Goal: Task Accomplishment & Management: Manage account settings

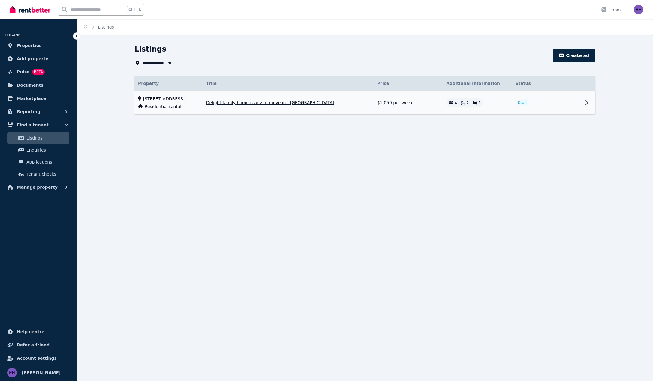
click at [183, 102] on td "[STREET_ADDRESS] Residential rental" at bounding box center [169, 103] width 68 height 24
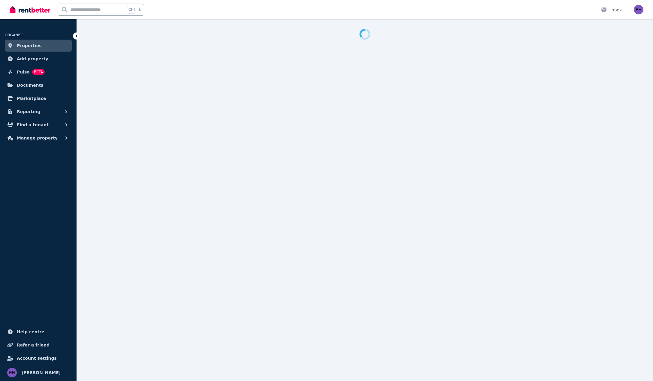
select select "**"
select select "**********"
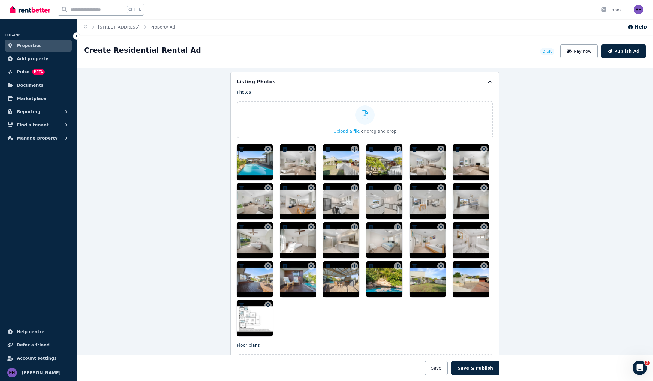
scroll to position [721, 0]
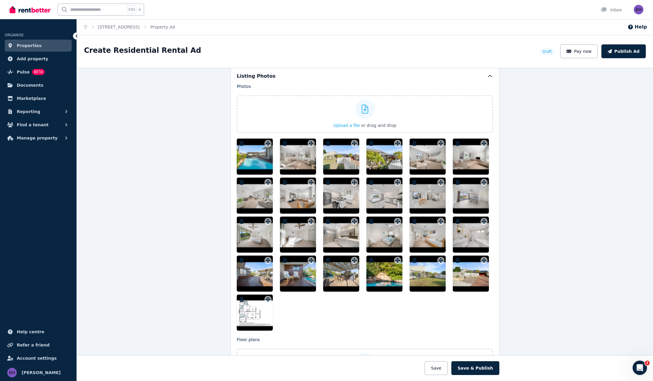
click at [255, 160] on div at bounding box center [255, 157] width 36 height 36
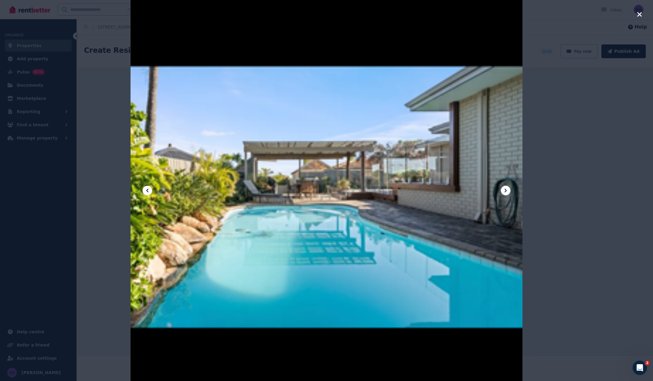
click at [508, 191] on icon at bounding box center [505, 190] width 7 height 7
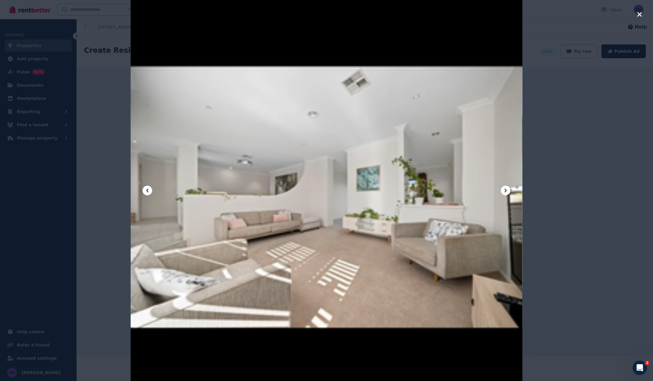
click at [147, 191] on icon at bounding box center [148, 191] width 2 height 4
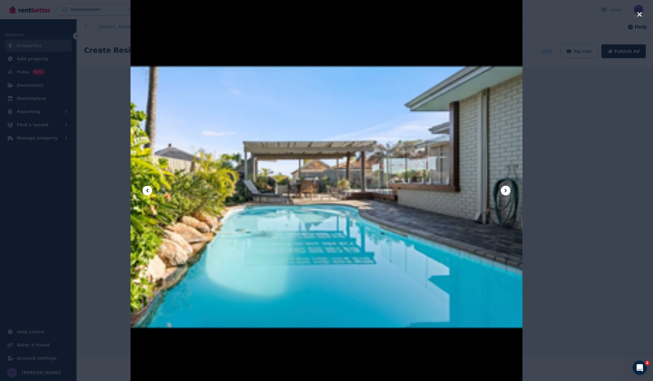
click at [506, 191] on icon at bounding box center [506, 191] width 2 height 4
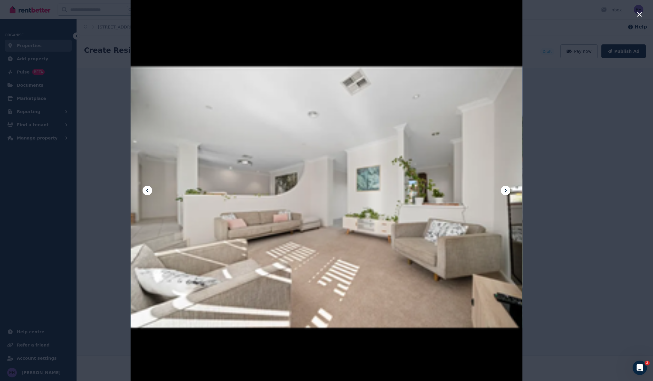
click at [506, 191] on icon at bounding box center [506, 191] width 2 height 4
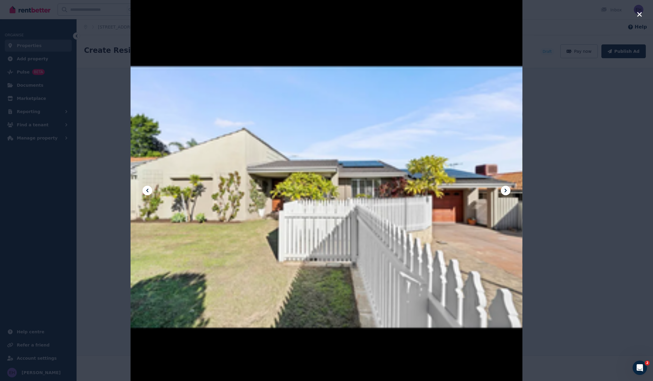
click at [506, 191] on icon at bounding box center [506, 191] width 2 height 4
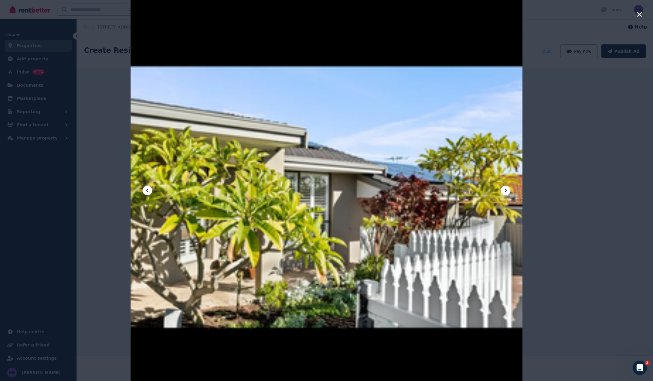
click at [506, 191] on icon at bounding box center [506, 191] width 2 height 4
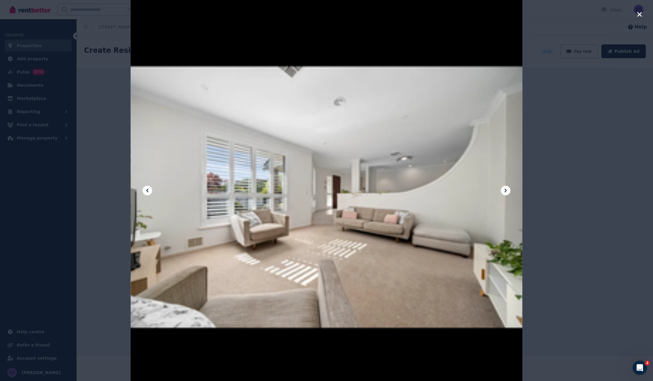
click at [506, 191] on icon at bounding box center [506, 191] width 2 height 4
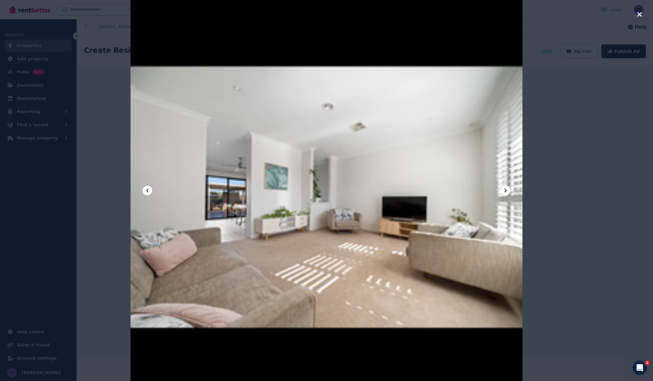
click at [506, 191] on icon at bounding box center [506, 191] width 2 height 4
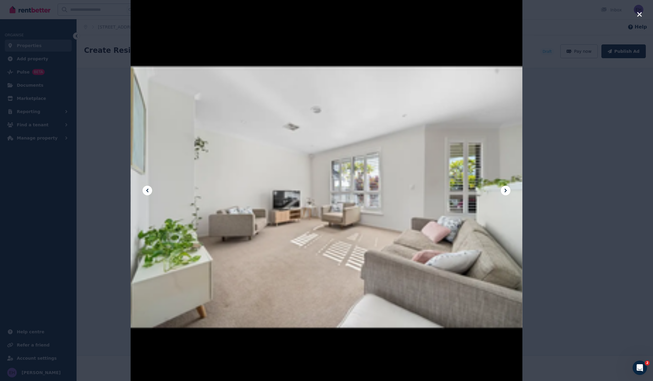
click at [506, 191] on icon at bounding box center [506, 191] width 2 height 4
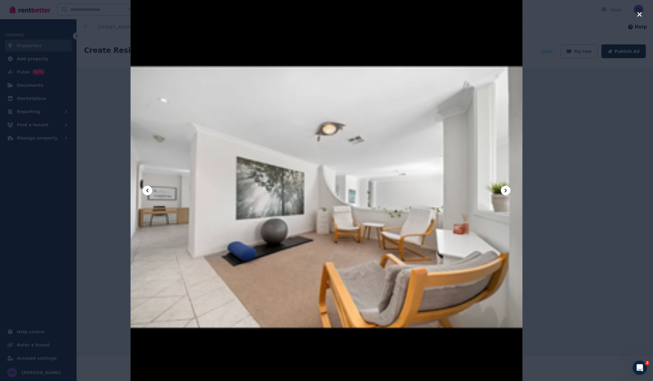
click at [506, 191] on icon at bounding box center [506, 191] width 2 height 4
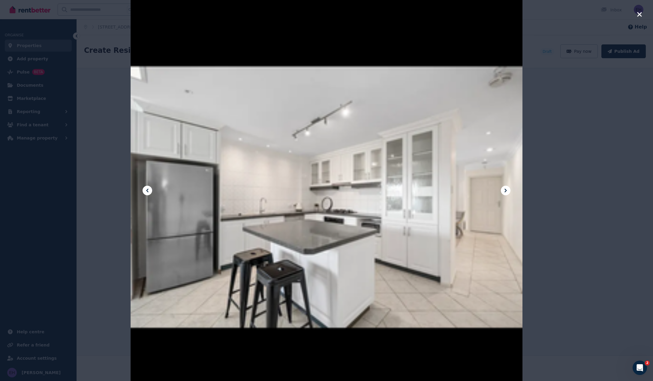
click at [506, 191] on icon at bounding box center [506, 191] width 2 height 4
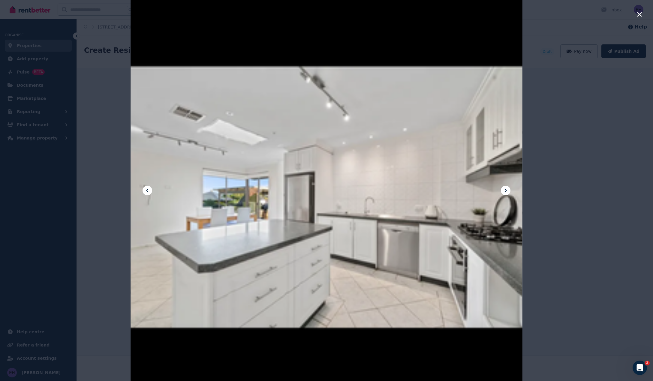
click at [506, 191] on icon at bounding box center [506, 191] width 2 height 4
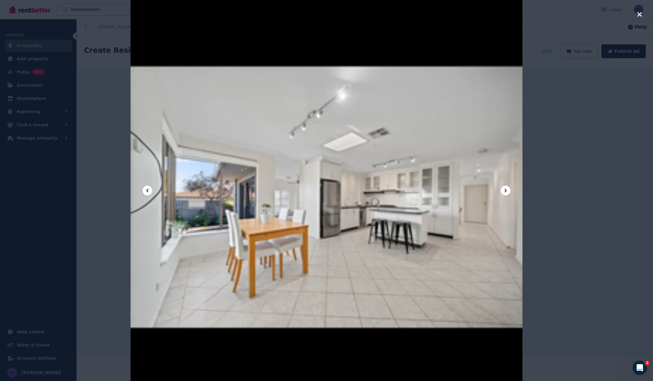
click at [506, 191] on icon at bounding box center [506, 191] width 2 height 4
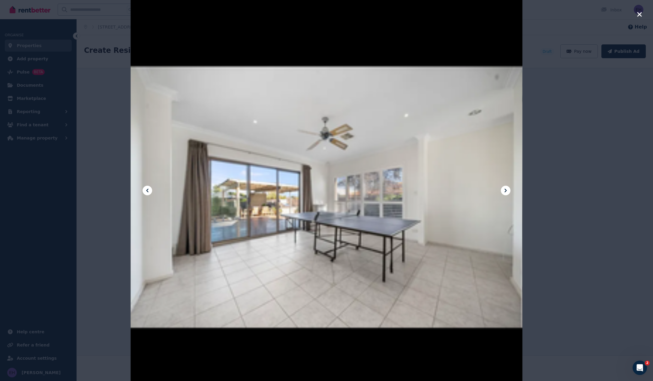
click at [506, 191] on icon at bounding box center [506, 191] width 2 height 4
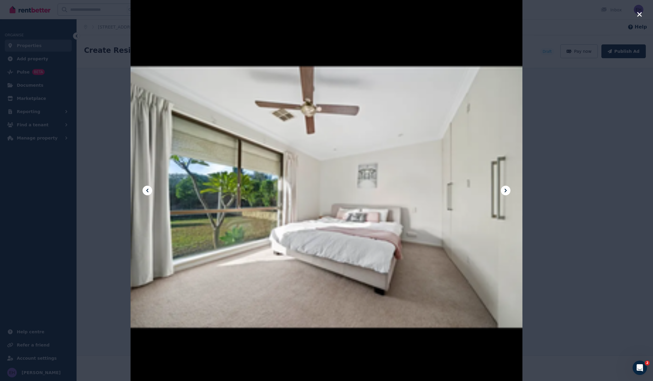
click at [641, 12] on icon "button" at bounding box center [639, 14] width 5 height 5
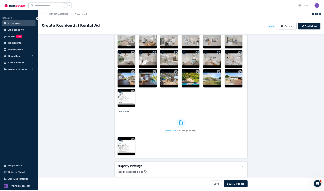
scroll to position [841, 0]
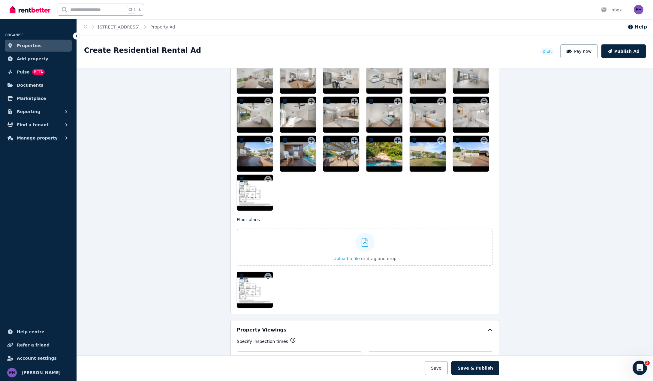
click at [249, 293] on div at bounding box center [255, 290] width 36 height 36
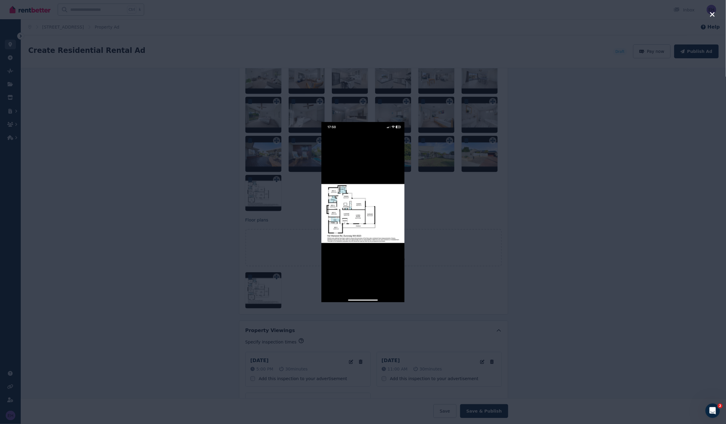
click at [130, 256] on div at bounding box center [363, 212] width 726 height 424
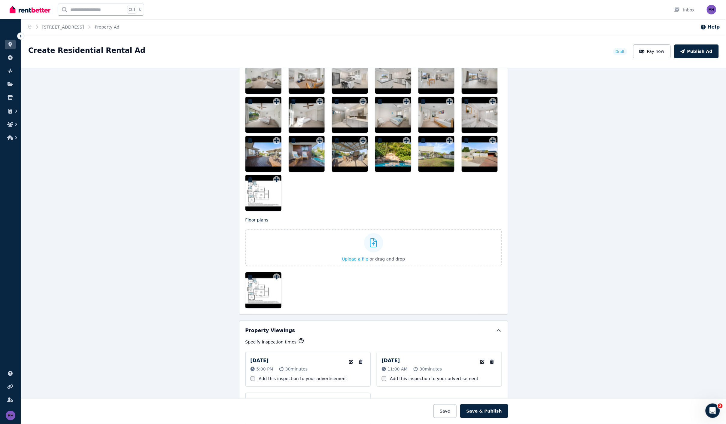
click at [258, 194] on div at bounding box center [263, 193] width 36 height 36
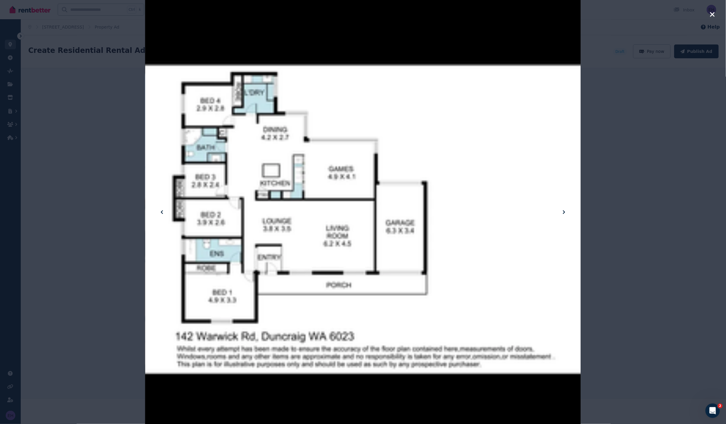
click at [159, 210] on icon at bounding box center [161, 211] width 7 height 7
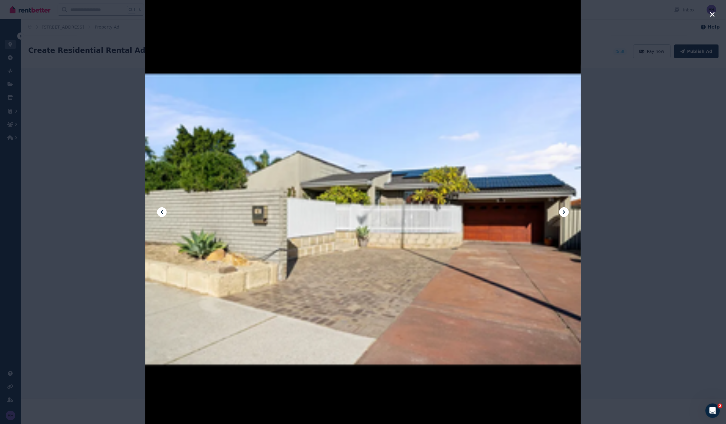
click at [160, 211] on icon at bounding box center [161, 211] width 7 height 7
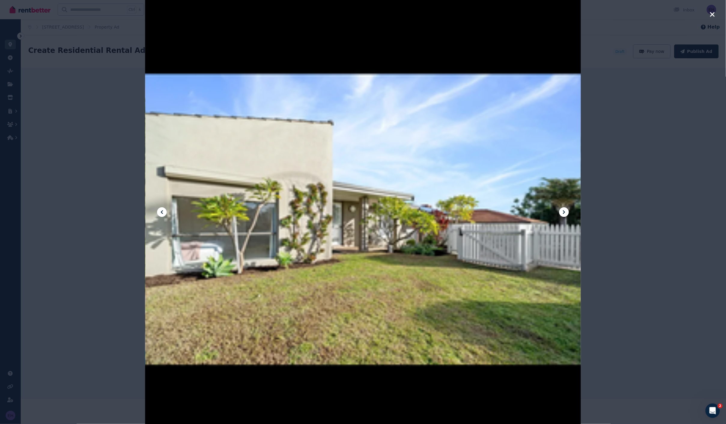
click at [160, 211] on icon at bounding box center [161, 211] width 7 height 7
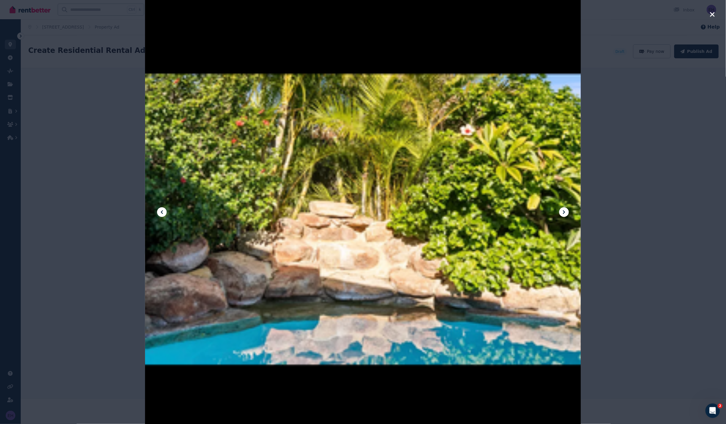
click at [160, 211] on icon at bounding box center [161, 211] width 7 height 7
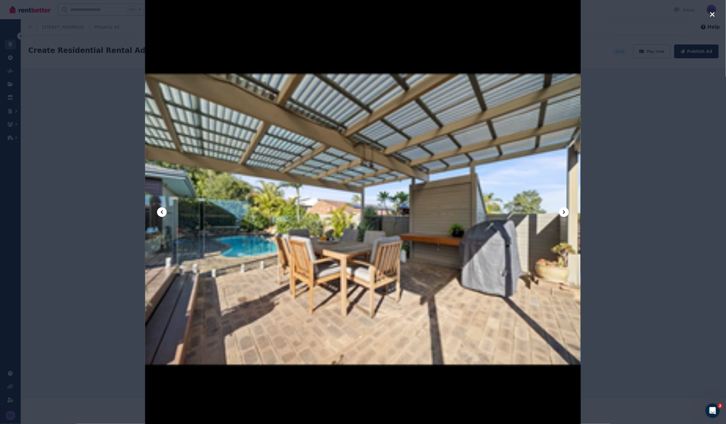
click at [160, 211] on icon at bounding box center [161, 211] width 7 height 7
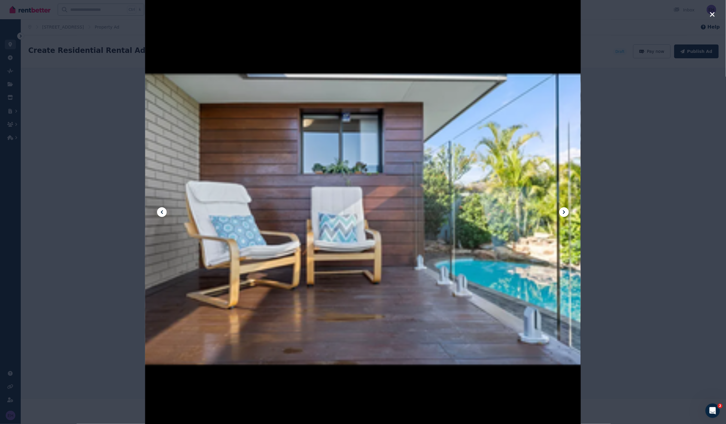
click at [160, 211] on icon at bounding box center [161, 211] width 7 height 7
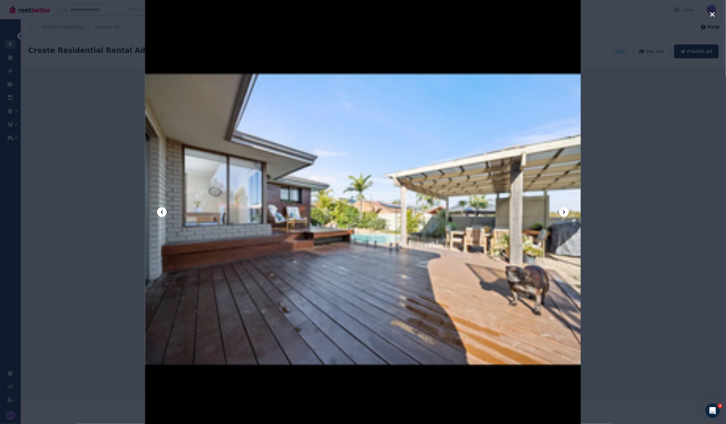
click at [160, 211] on icon at bounding box center [161, 211] width 7 height 7
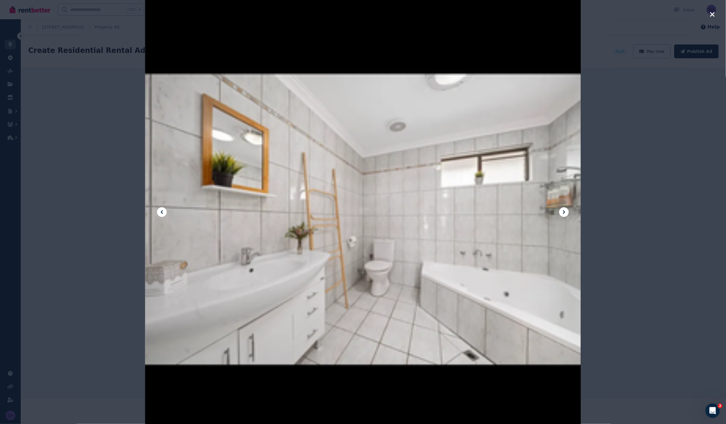
click at [160, 211] on icon at bounding box center [161, 211] width 7 height 7
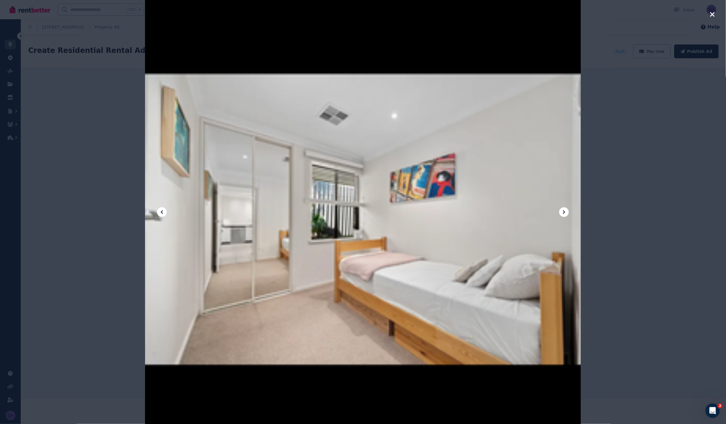
click at [653, 14] on icon "button" at bounding box center [711, 14] width 5 height 7
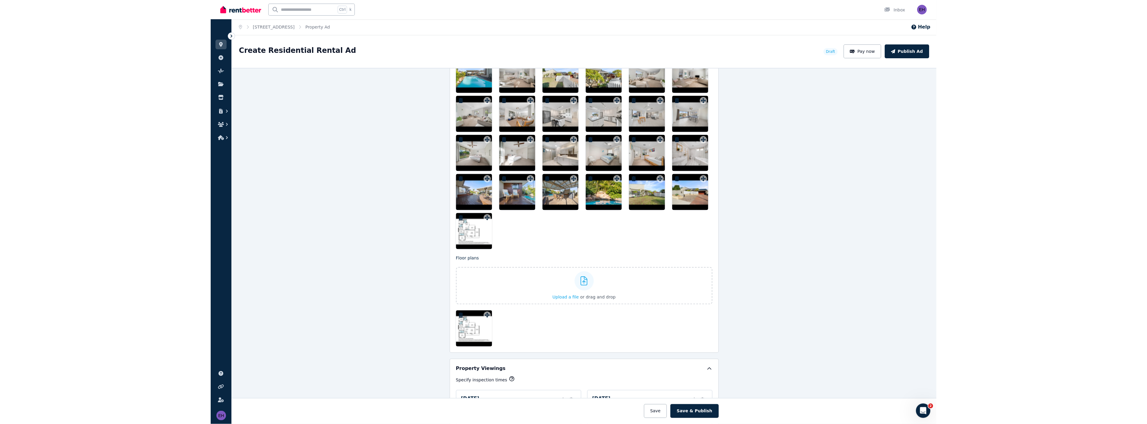
scroll to position [774, 0]
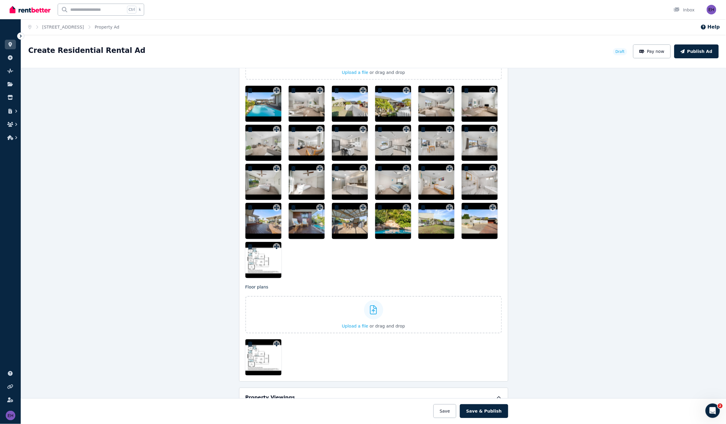
click at [265, 102] on div at bounding box center [263, 104] width 36 height 36
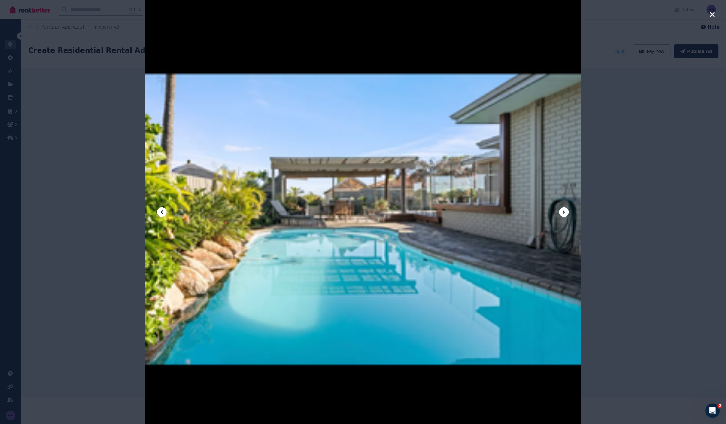
click at [653, 14] on icon "button" at bounding box center [712, 14] width 5 height 5
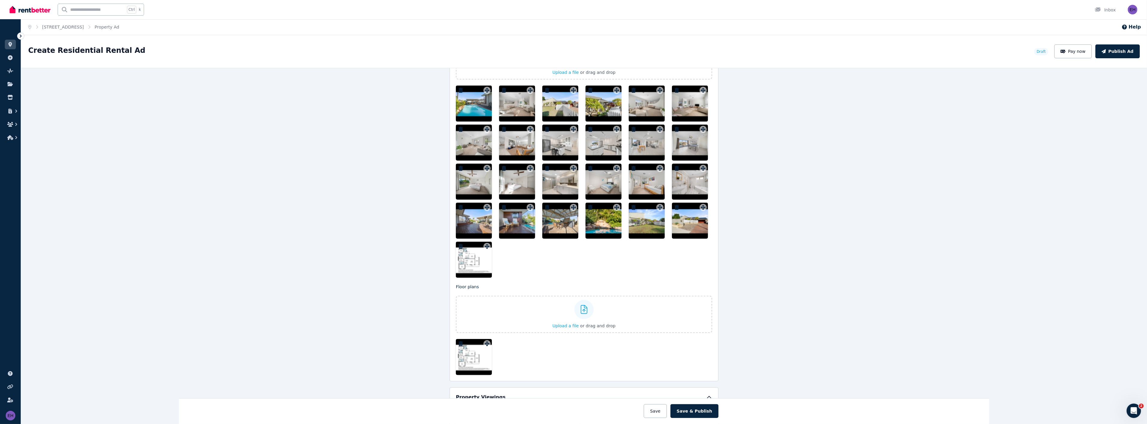
click at [459, 90] on icon "button" at bounding box center [461, 90] width 4 height 5
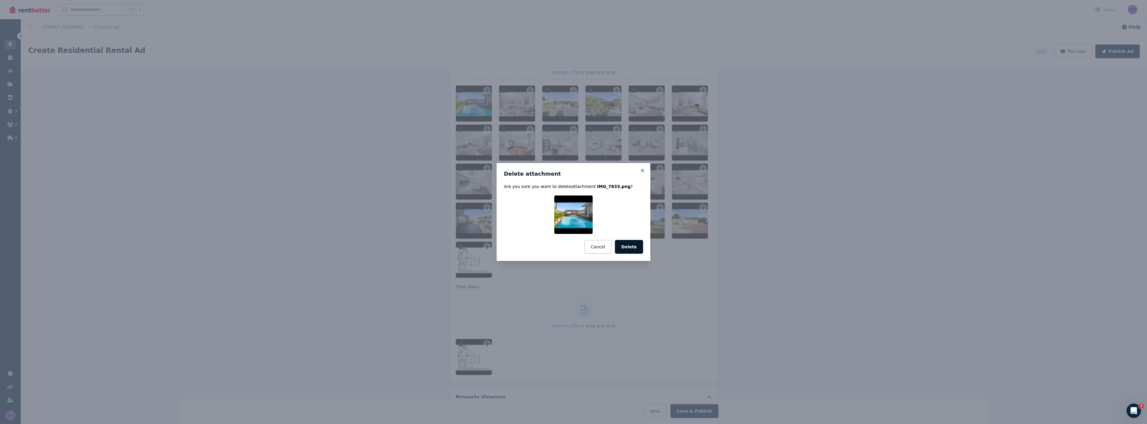
click at [635, 246] on button "Delete" at bounding box center [629, 247] width 28 height 14
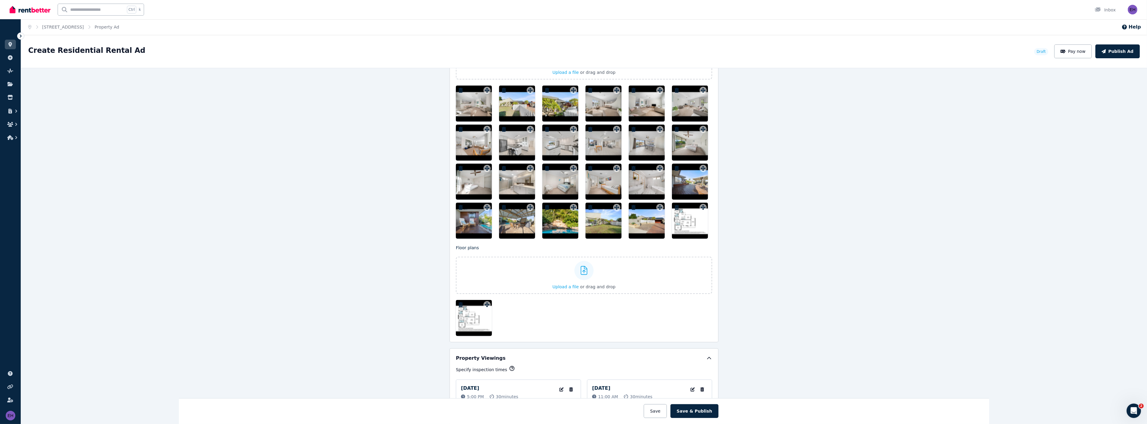
click at [459, 89] on icon "button" at bounding box center [461, 90] width 4 height 5
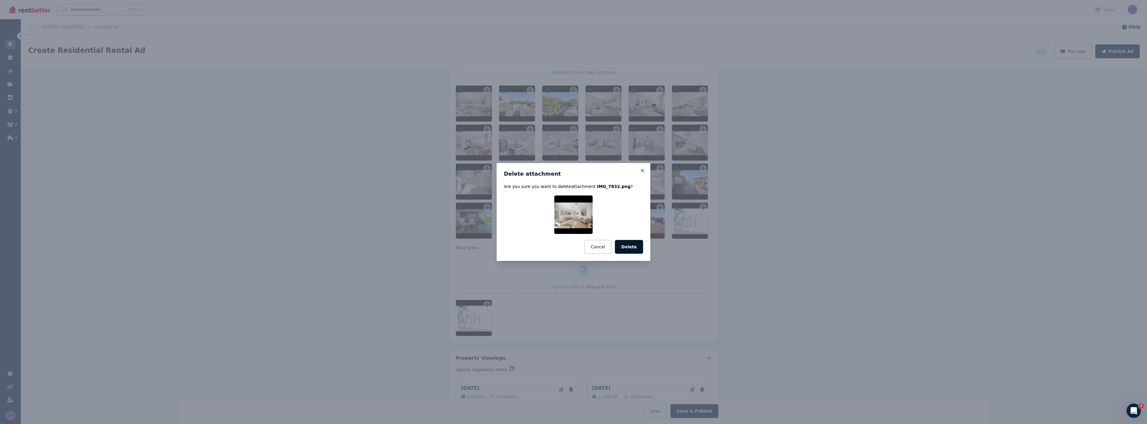
click at [633, 252] on button "Delete" at bounding box center [629, 247] width 28 height 14
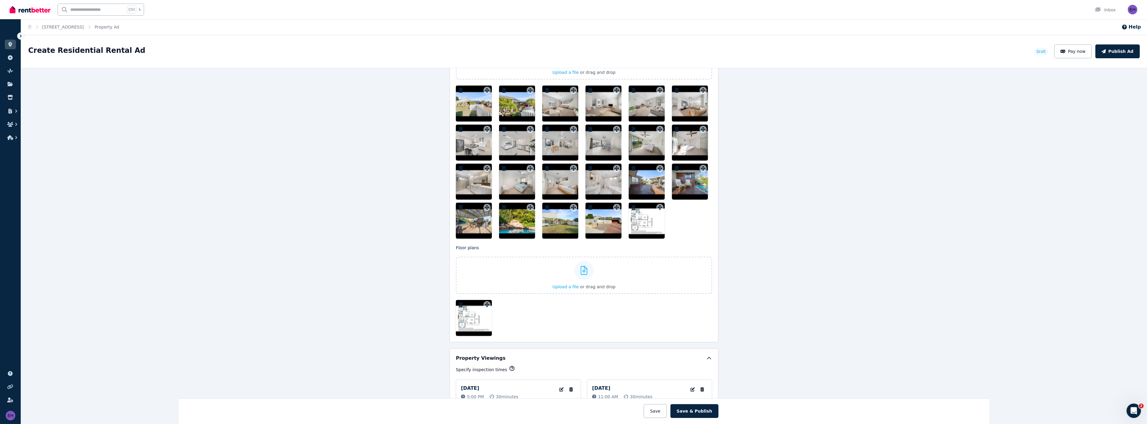
click at [459, 304] on icon "button" at bounding box center [461, 304] width 4 height 5
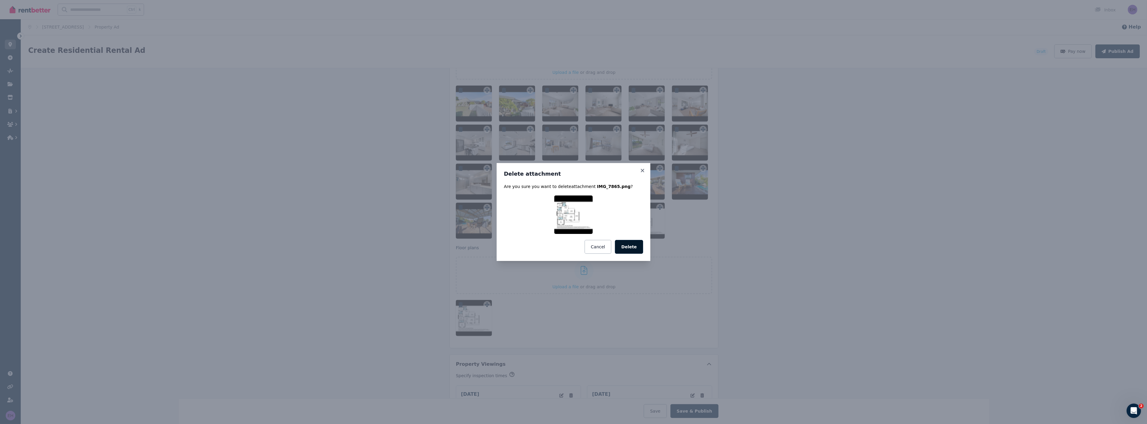
click at [631, 246] on button "Delete" at bounding box center [629, 247] width 28 height 14
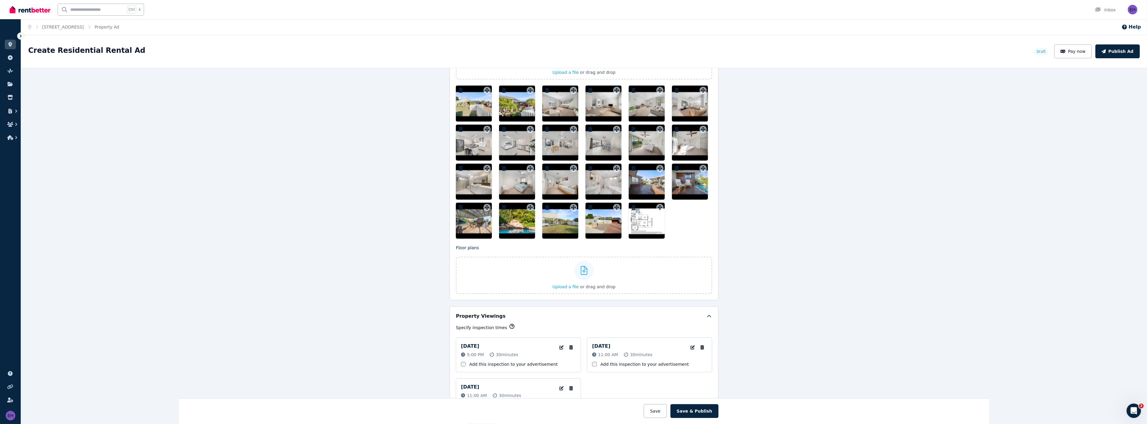
click at [456, 86] on div at bounding box center [474, 104] width 36 height 36
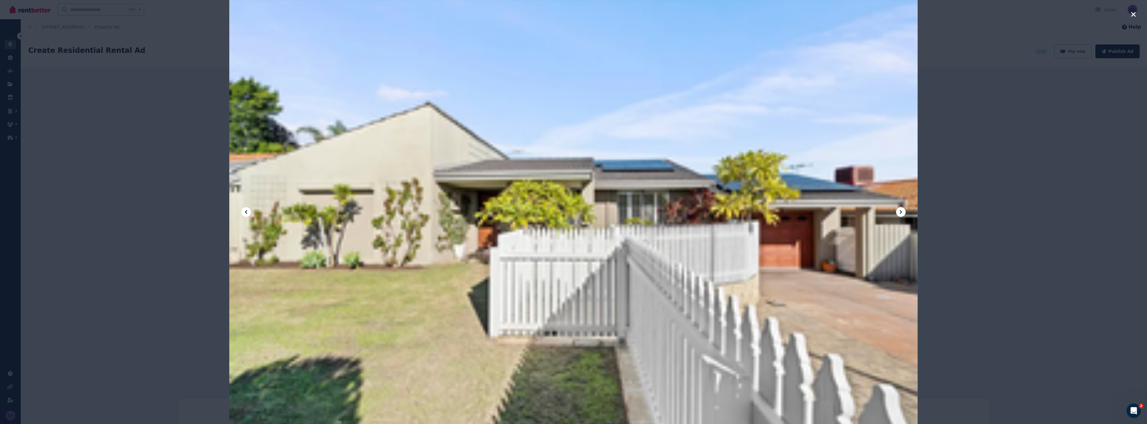
click at [653, 13] on icon "button" at bounding box center [1134, 14] width 5 height 5
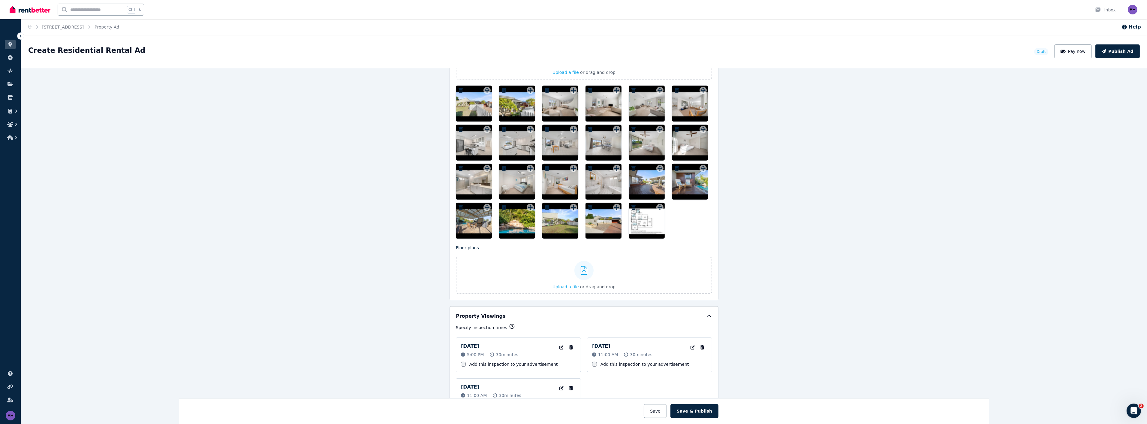
click at [459, 90] on icon "button" at bounding box center [461, 90] width 4 height 5
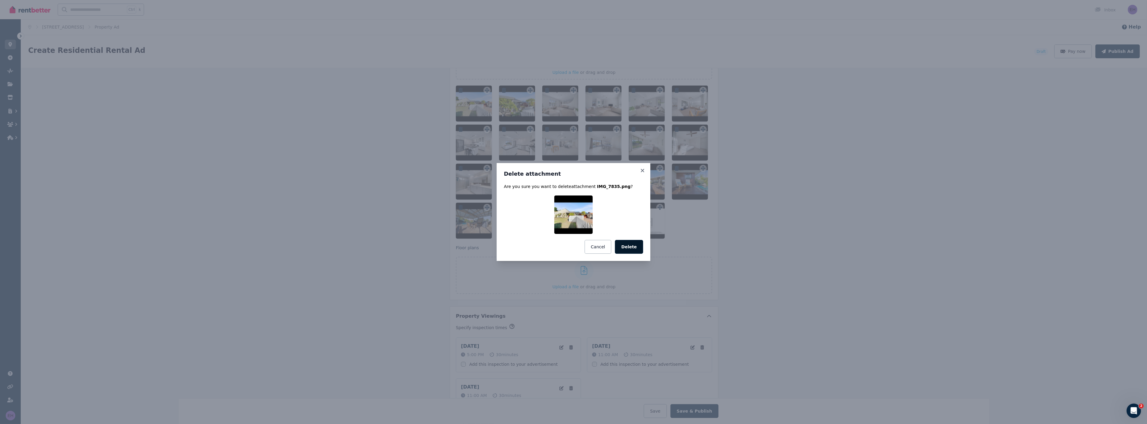
click at [636, 247] on button "Delete" at bounding box center [629, 247] width 28 height 14
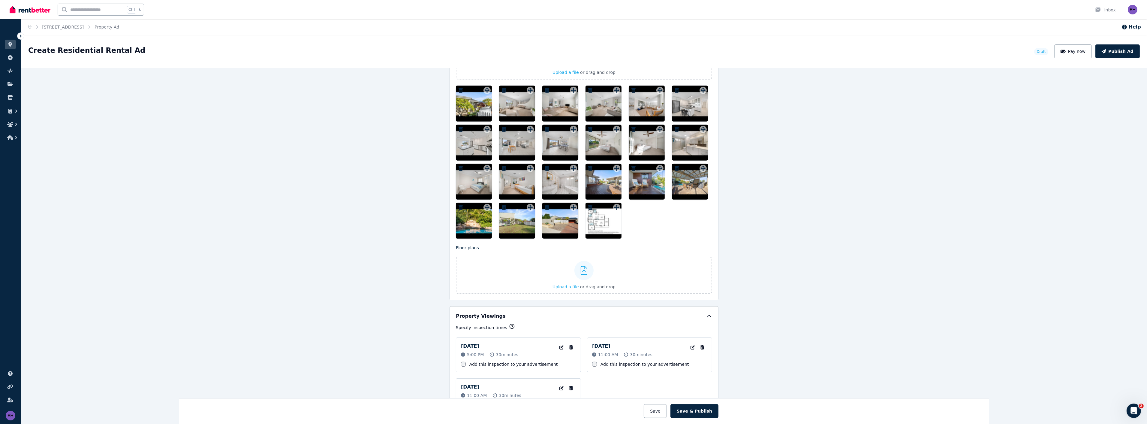
click at [459, 89] on icon "button" at bounding box center [461, 90] width 4 height 5
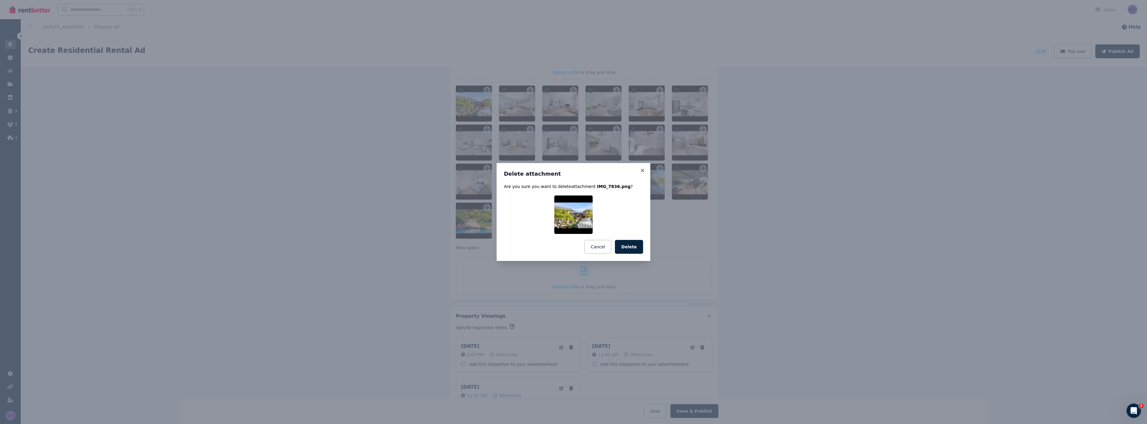
click at [635, 248] on button "Delete" at bounding box center [629, 247] width 28 height 14
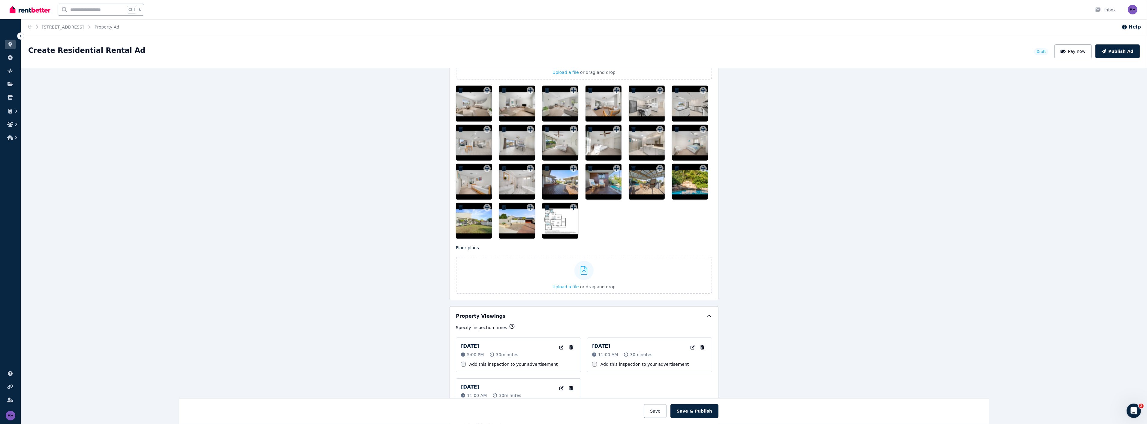
click at [459, 89] on icon "button" at bounding box center [461, 90] width 4 height 5
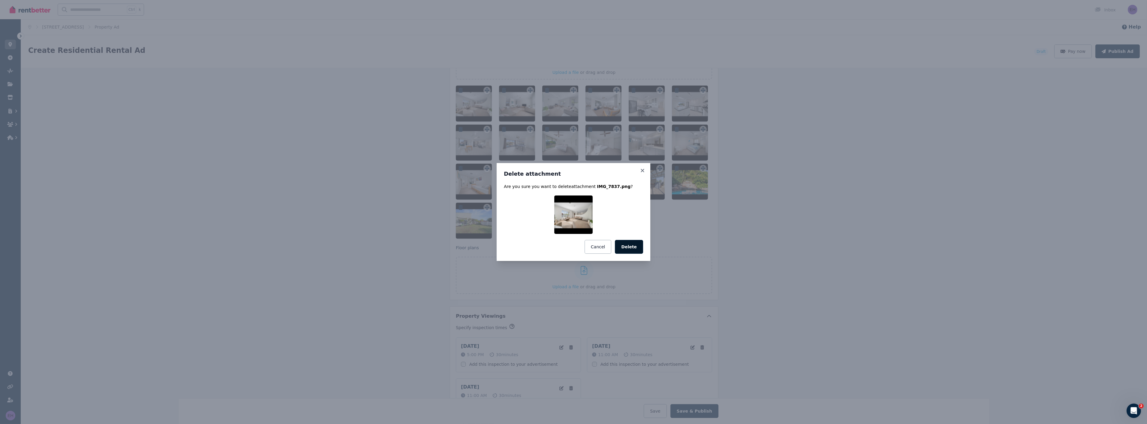
click at [632, 243] on button "Delete" at bounding box center [629, 247] width 28 height 14
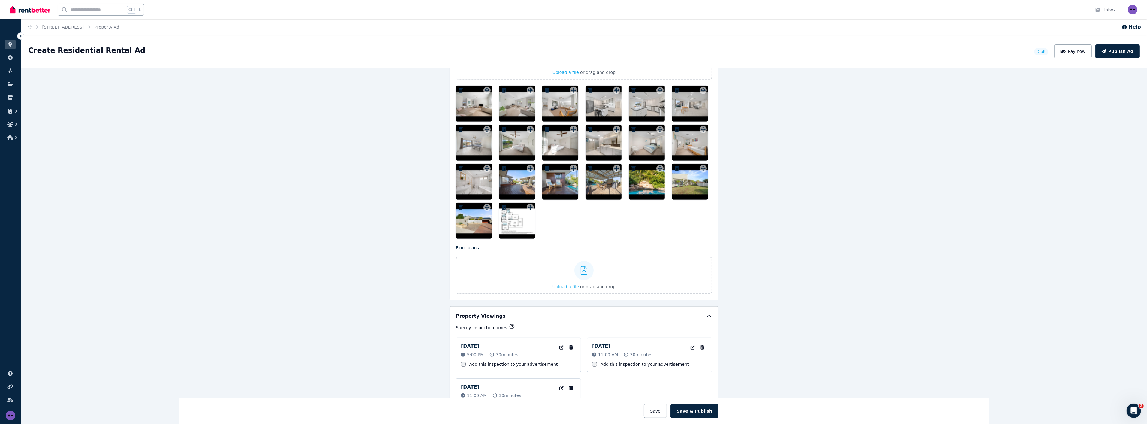
click at [458, 88] on icon "button" at bounding box center [461, 90] width 6 height 5
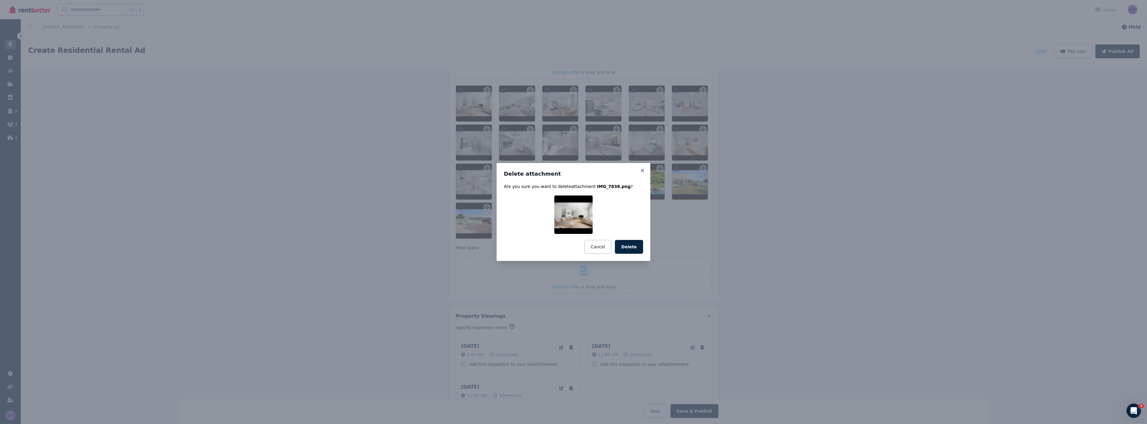
drag, startPoint x: 622, startPoint y: 245, endPoint x: 625, endPoint y: 245, distance: 3.1
click at [625, 245] on button "Delete" at bounding box center [629, 247] width 28 height 14
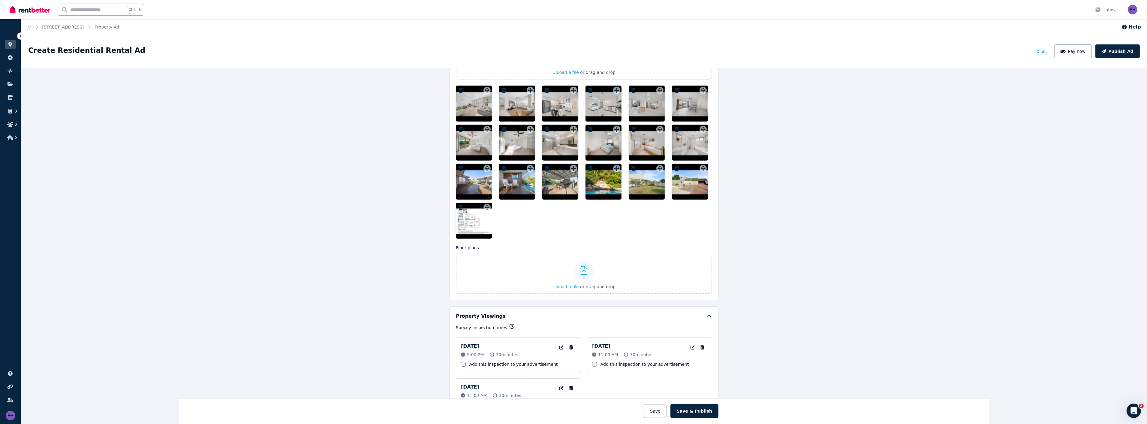
click at [458, 89] on icon "button" at bounding box center [461, 90] width 6 height 5
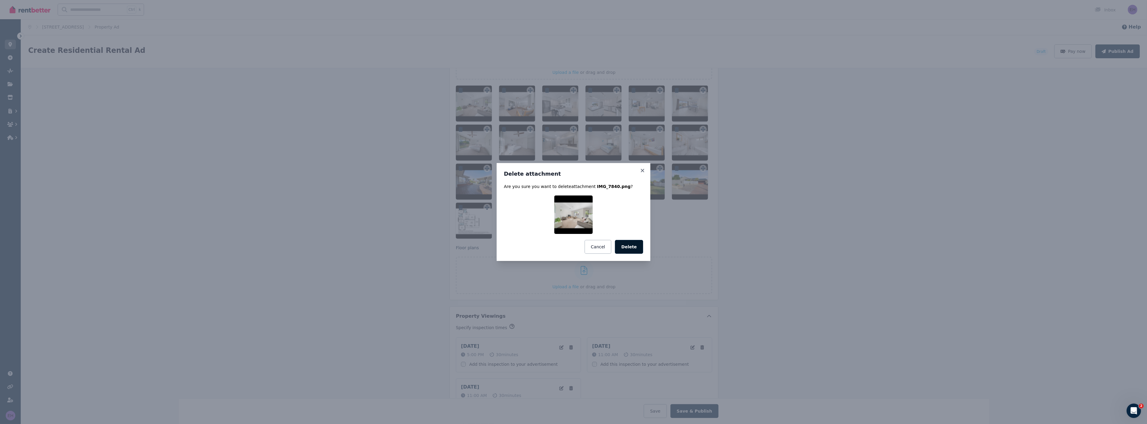
click at [635, 248] on button "Delete" at bounding box center [629, 247] width 28 height 14
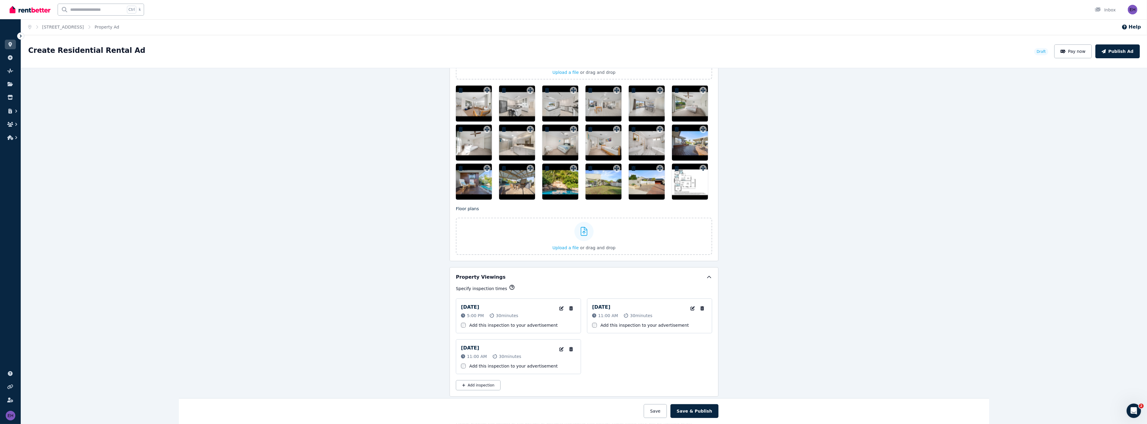
click at [459, 89] on icon "button" at bounding box center [461, 90] width 6 height 5
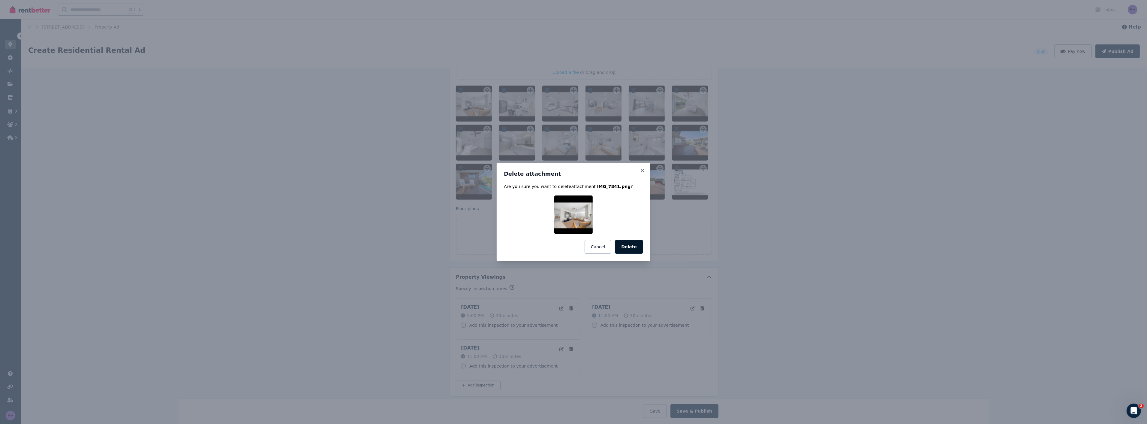
click at [635, 249] on button "Delete" at bounding box center [629, 247] width 28 height 14
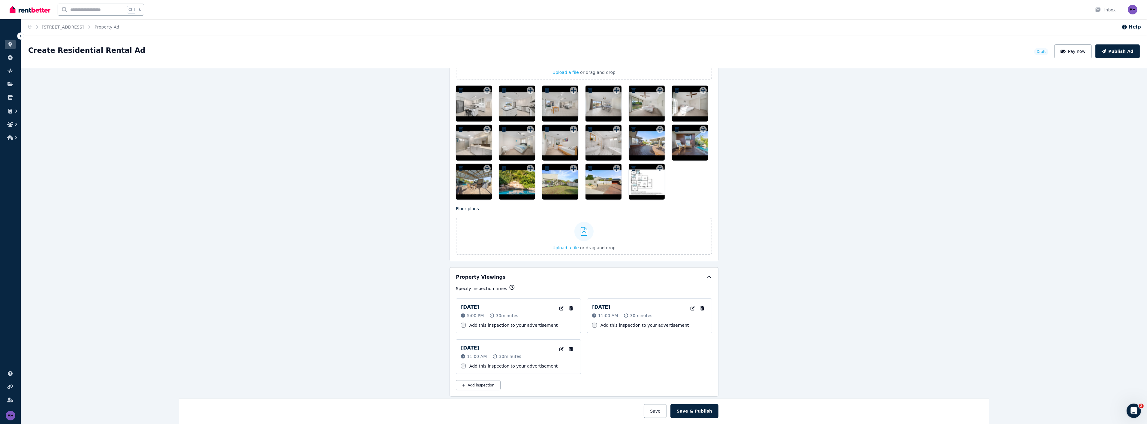
click at [459, 88] on icon "button" at bounding box center [461, 90] width 4 height 5
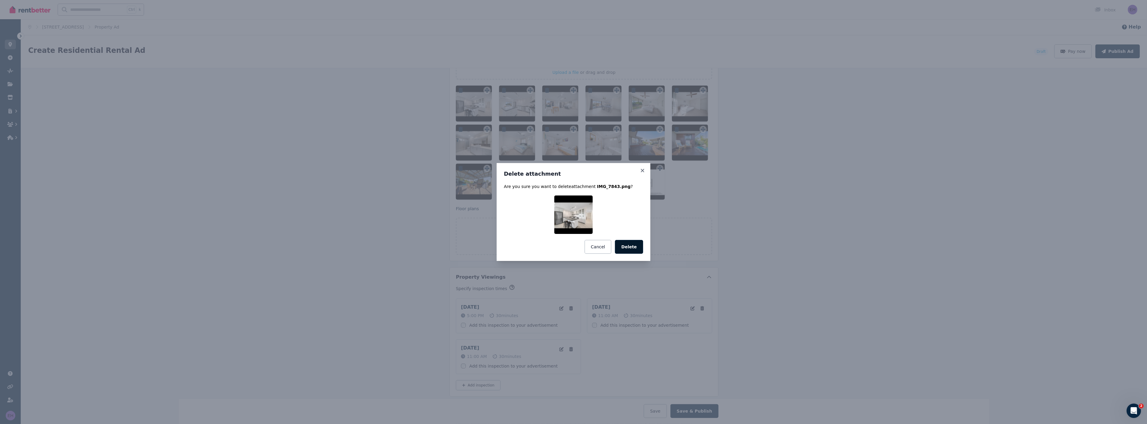
click at [631, 246] on button "Delete" at bounding box center [629, 247] width 28 height 14
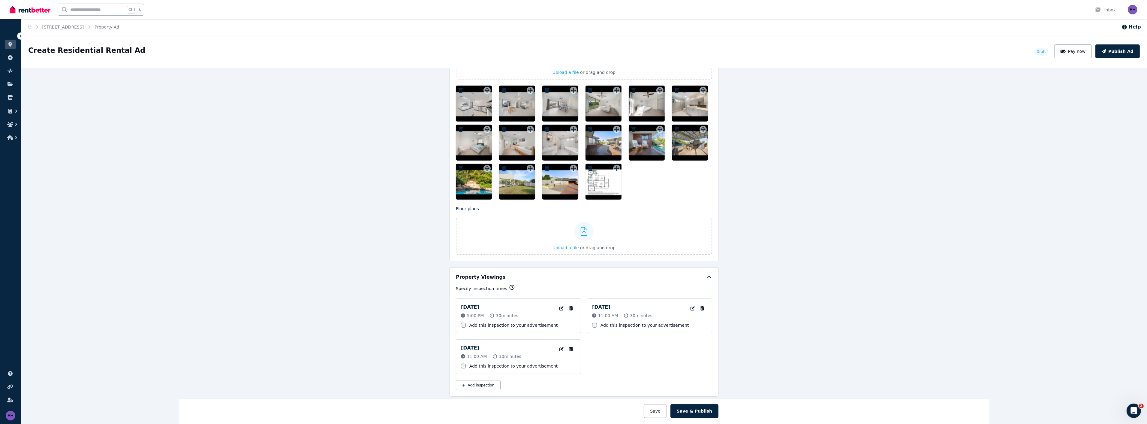
click at [459, 91] on icon "button" at bounding box center [461, 90] width 4 height 5
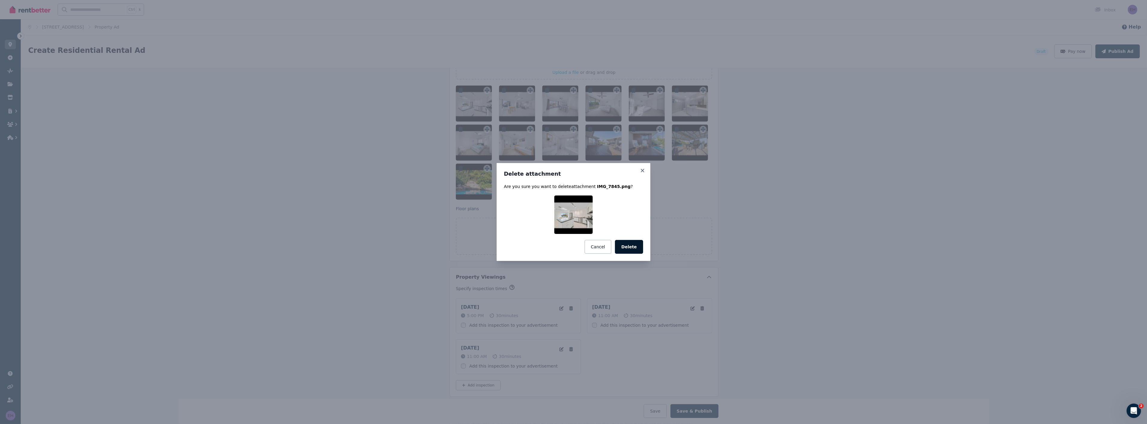
click at [634, 248] on button "Delete" at bounding box center [629, 247] width 28 height 14
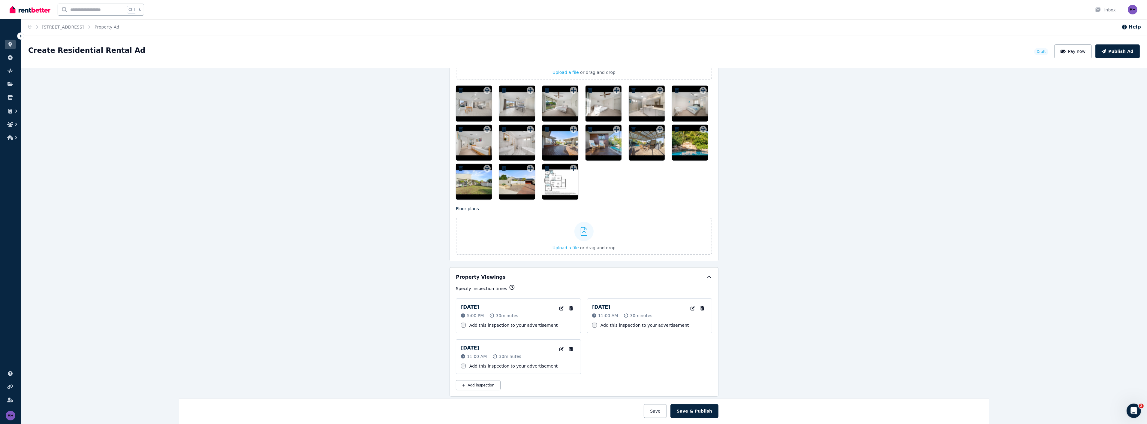
click at [459, 88] on icon "button" at bounding box center [461, 90] width 4 height 5
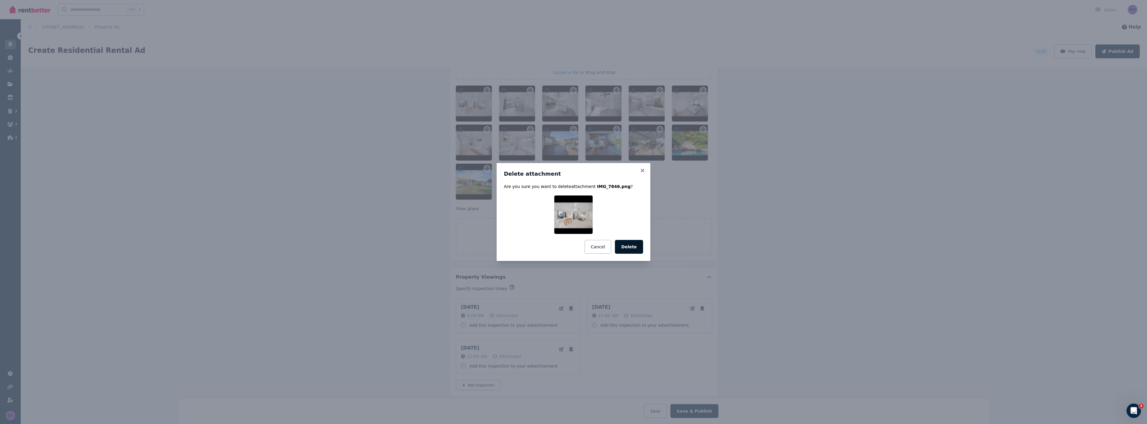
click at [630, 244] on button "Delete" at bounding box center [629, 247] width 28 height 14
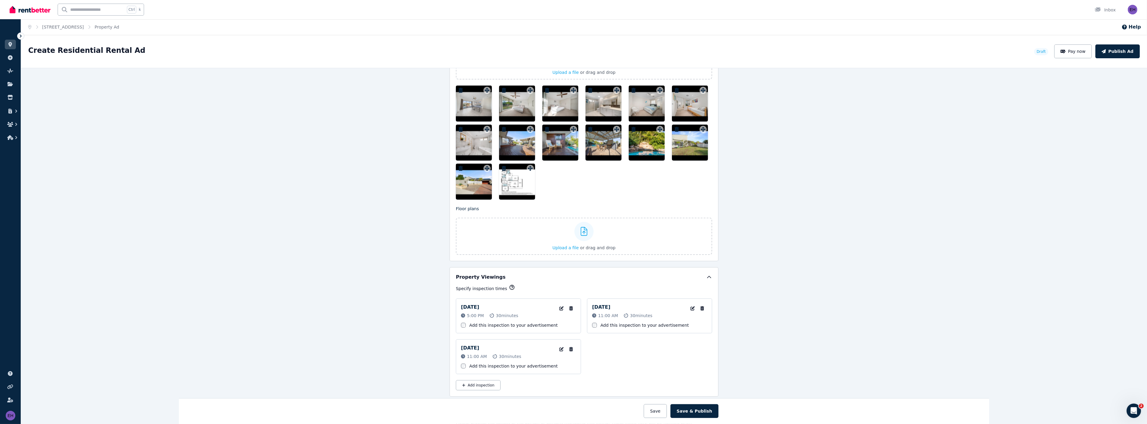
click at [459, 89] on icon "button" at bounding box center [461, 90] width 6 height 5
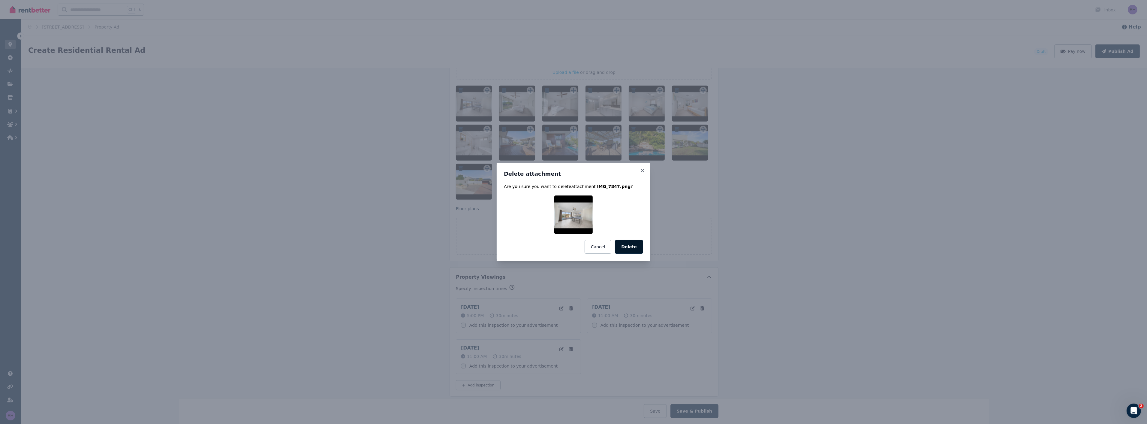
click at [637, 248] on button "Delete" at bounding box center [629, 247] width 28 height 14
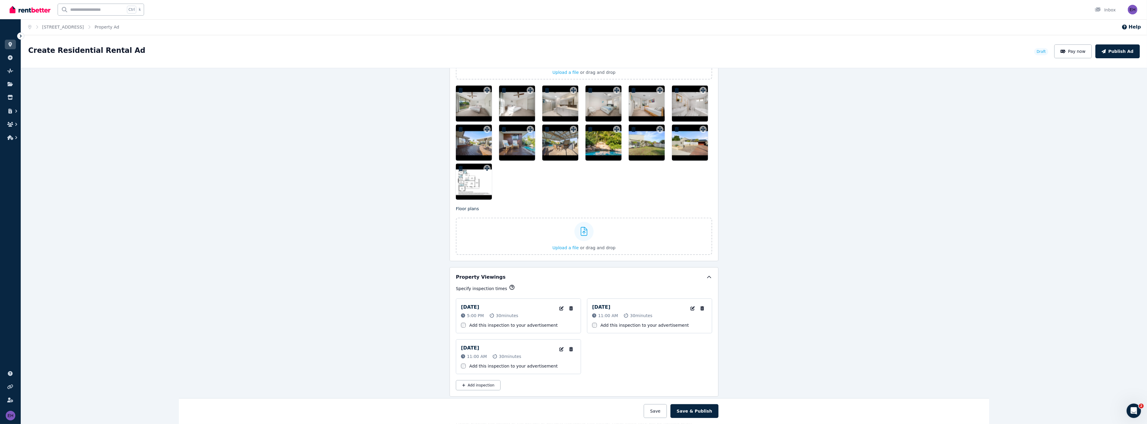
click at [459, 89] on icon "button" at bounding box center [461, 90] width 4 height 5
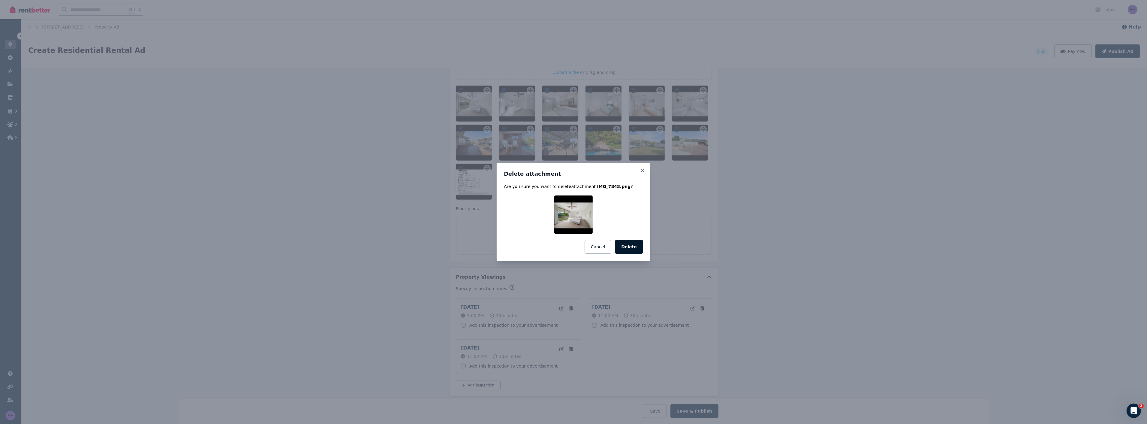
click at [627, 246] on button "Delete" at bounding box center [629, 247] width 28 height 14
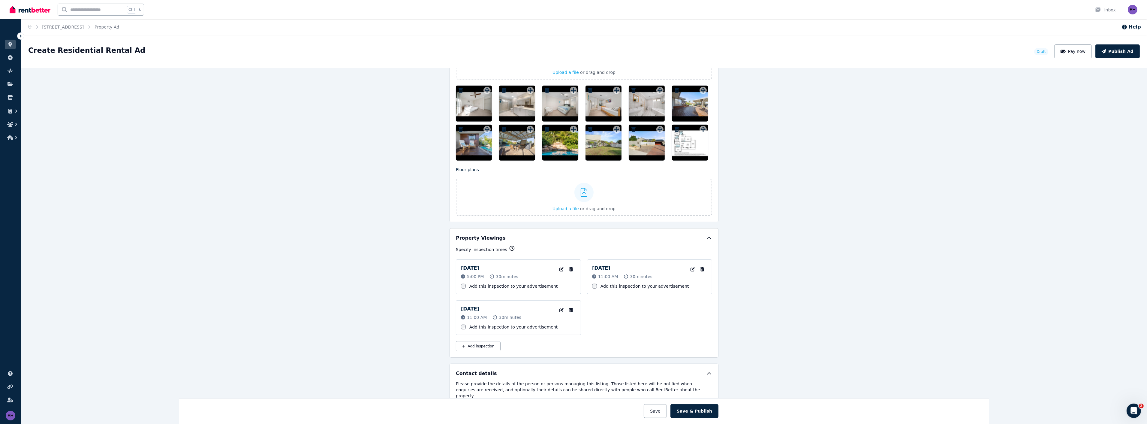
click at [459, 89] on icon "button" at bounding box center [461, 90] width 4 height 5
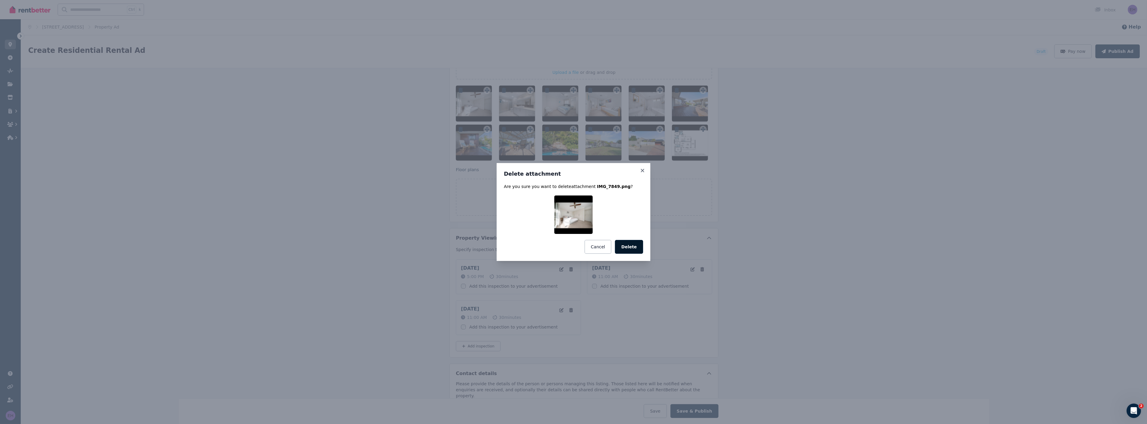
click at [626, 242] on button "Delete" at bounding box center [629, 247] width 28 height 14
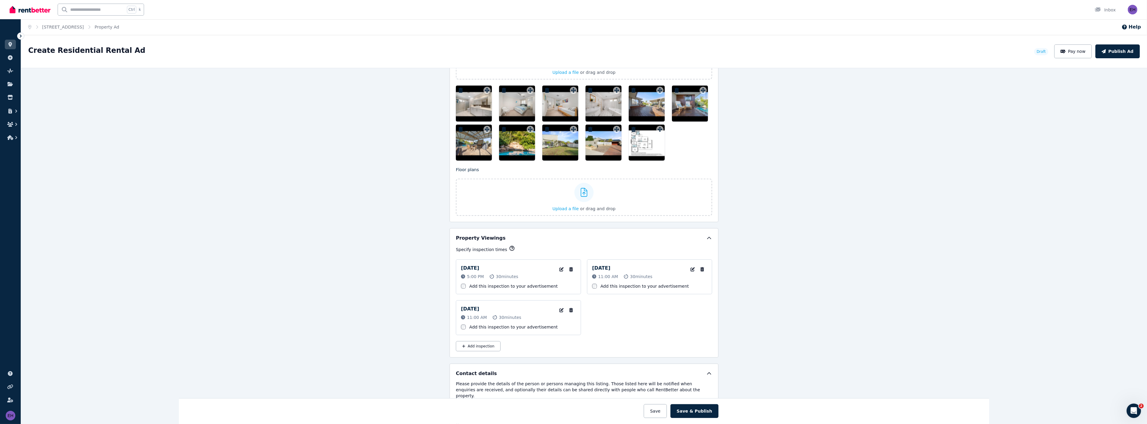
click at [459, 89] on icon "button" at bounding box center [461, 90] width 4 height 5
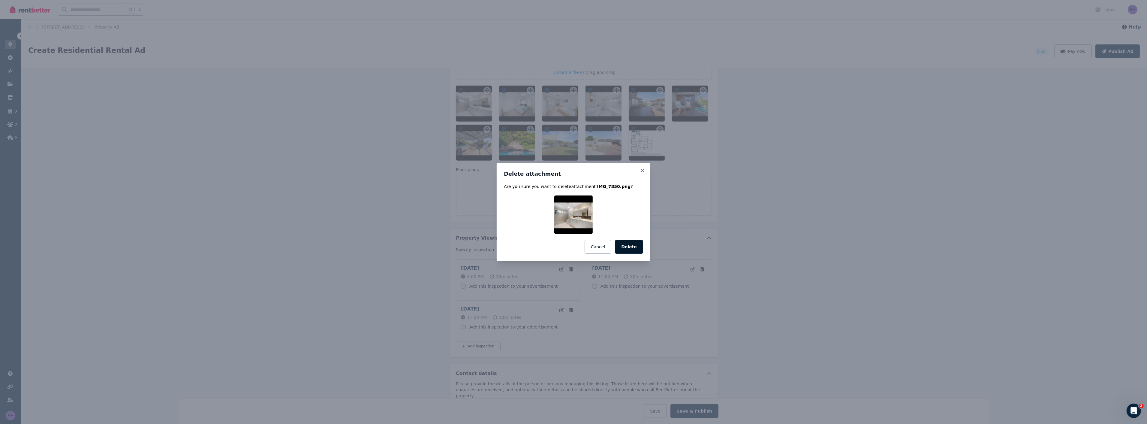
click at [639, 246] on button "Delete" at bounding box center [629, 247] width 28 height 14
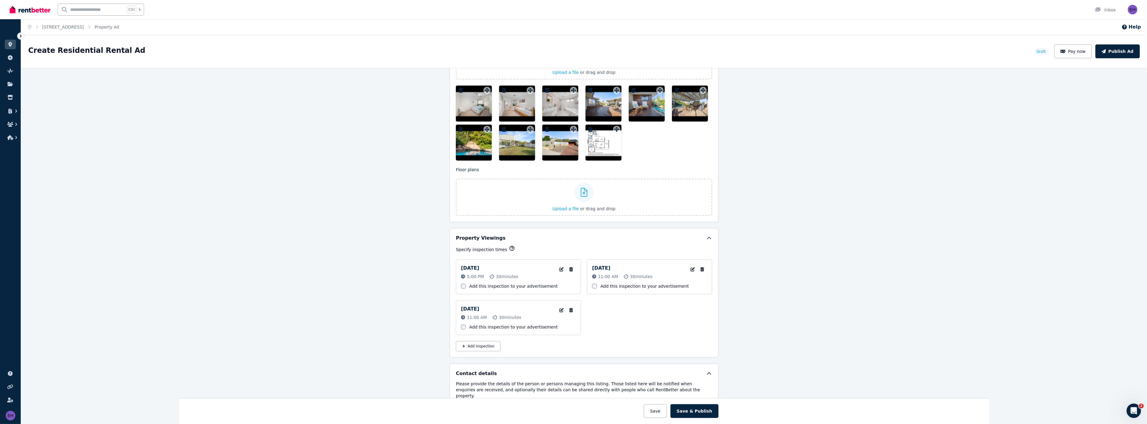
click at [458, 89] on icon "button" at bounding box center [461, 90] width 6 height 5
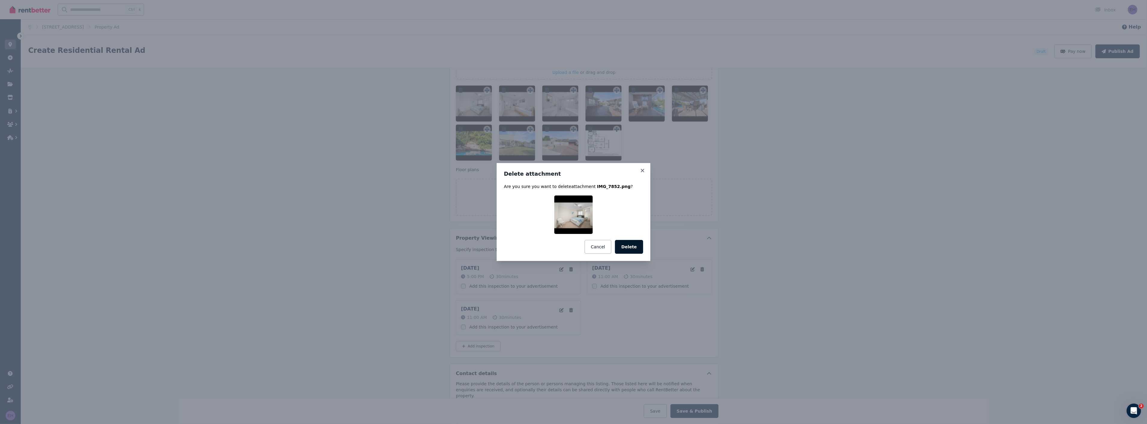
click at [635, 247] on button "Delete" at bounding box center [629, 247] width 28 height 14
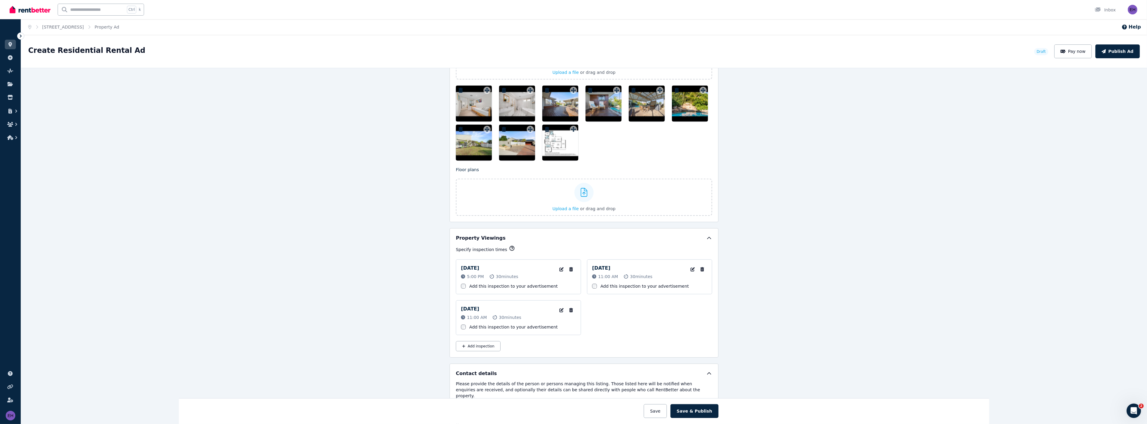
click at [459, 91] on icon "button" at bounding box center [461, 90] width 6 height 5
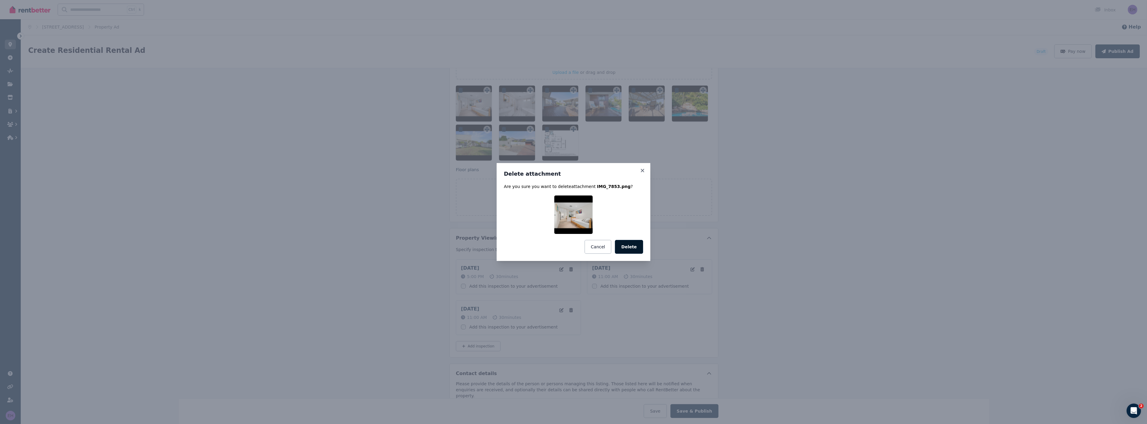
click at [630, 244] on button "Delete" at bounding box center [629, 247] width 28 height 14
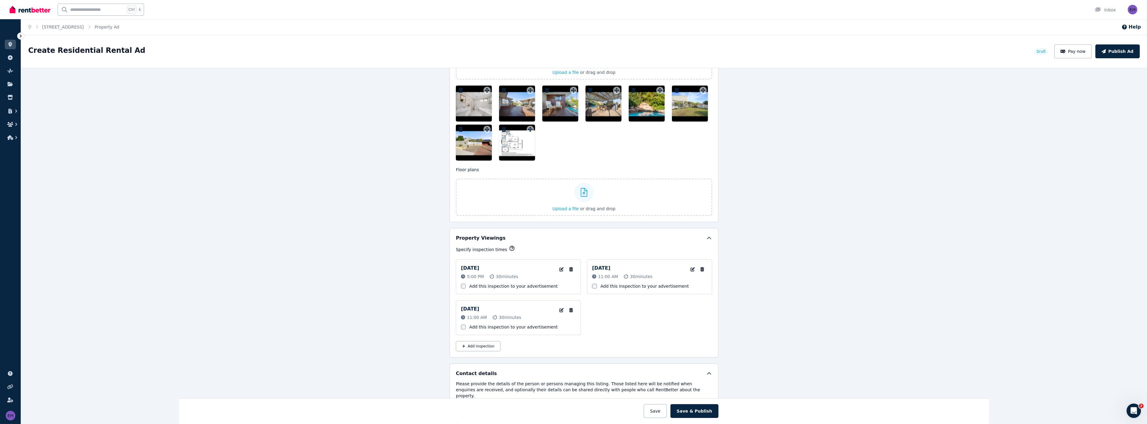
click at [460, 89] on icon "button" at bounding box center [461, 90] width 4 height 5
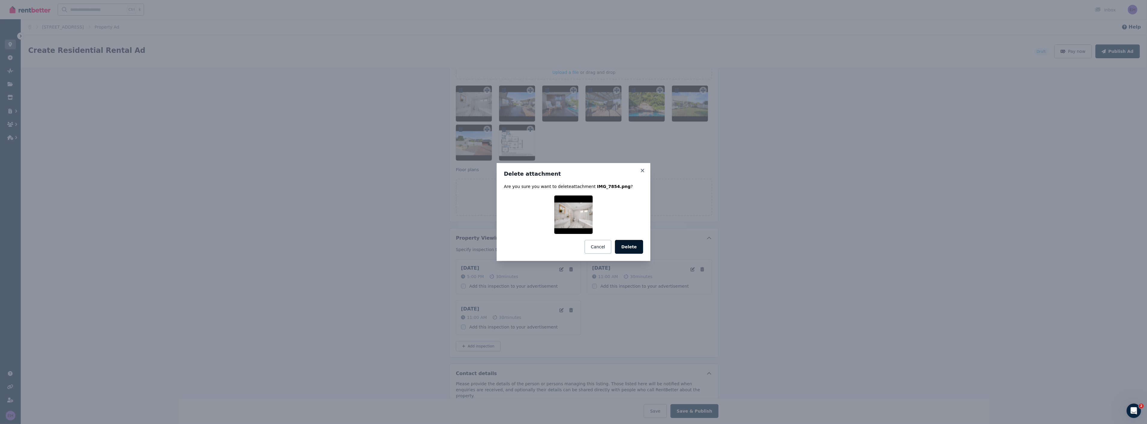
click at [637, 246] on button "Delete" at bounding box center [629, 247] width 28 height 14
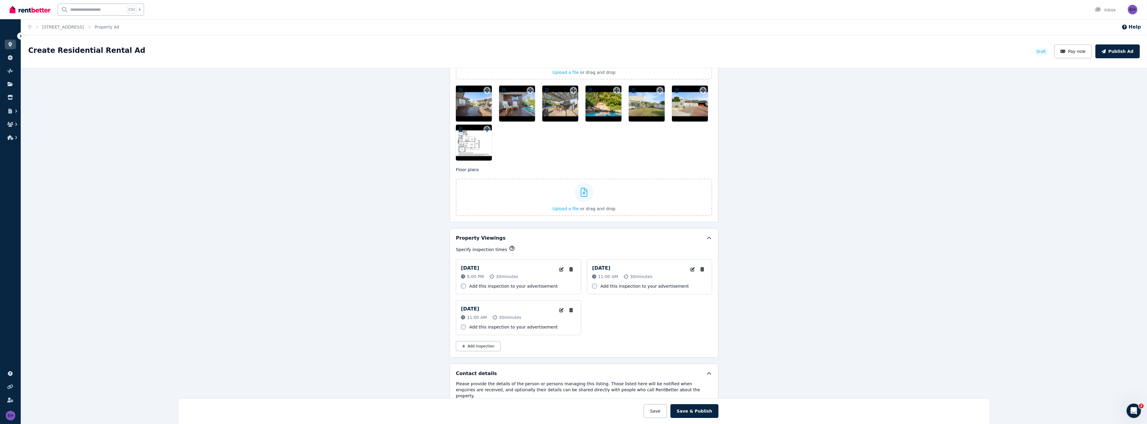
click at [458, 88] on icon "button" at bounding box center [461, 90] width 6 height 5
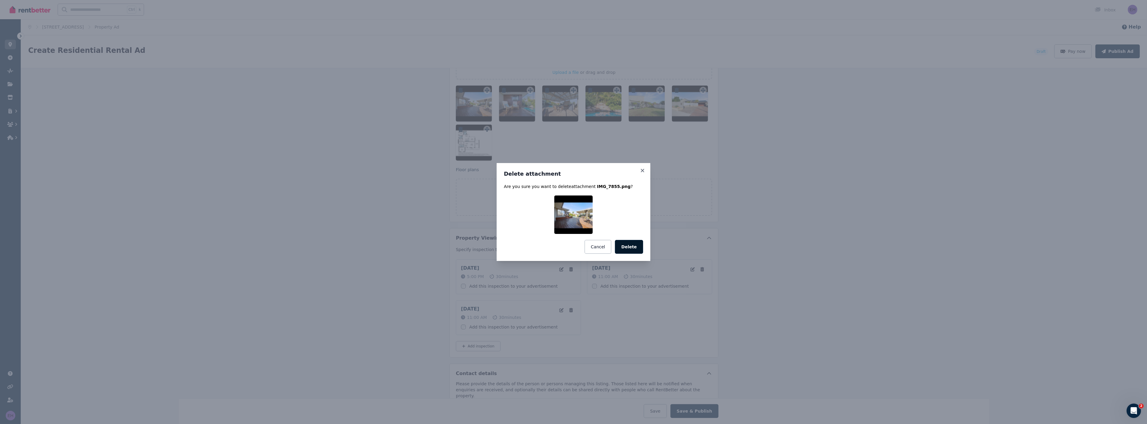
click at [635, 248] on button "Delete" at bounding box center [629, 247] width 28 height 14
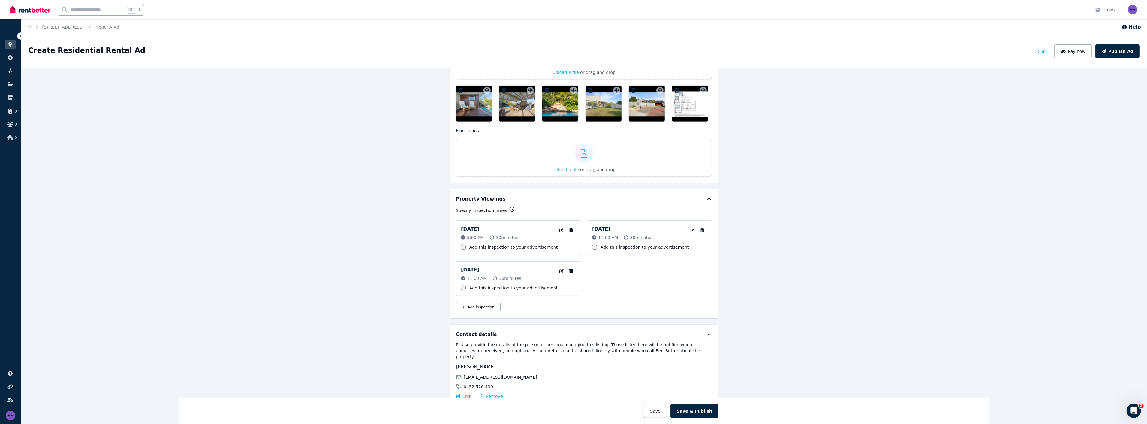
click at [459, 88] on icon "button" at bounding box center [461, 90] width 4 height 5
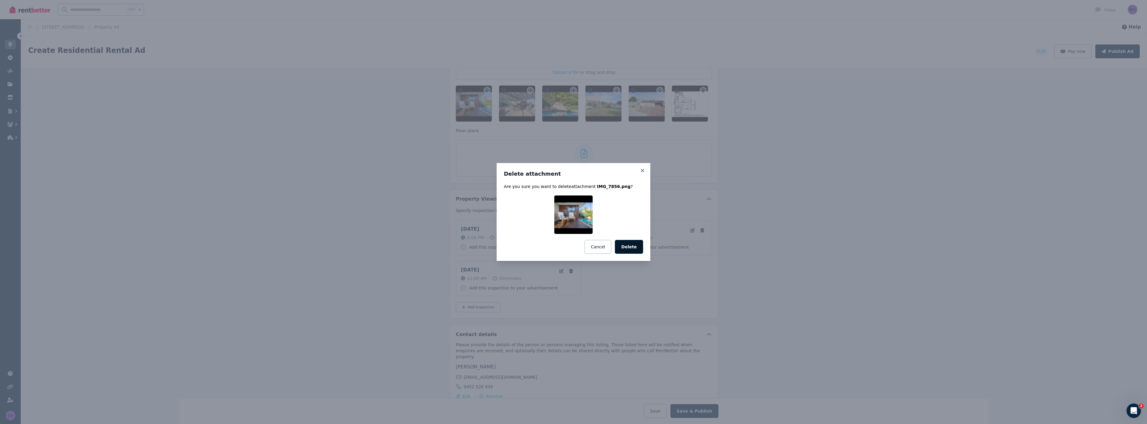
click at [633, 244] on button "Delete" at bounding box center [629, 247] width 28 height 14
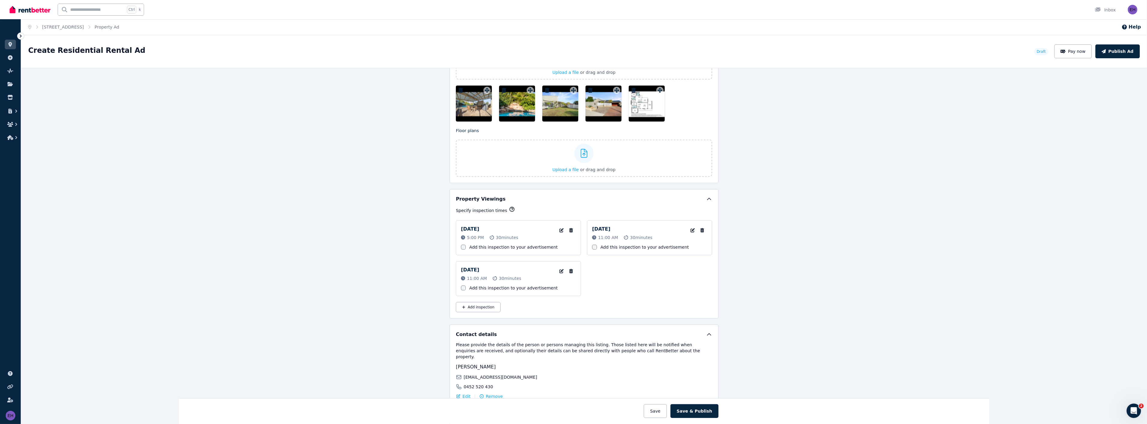
click at [459, 89] on icon "button" at bounding box center [461, 90] width 4 height 5
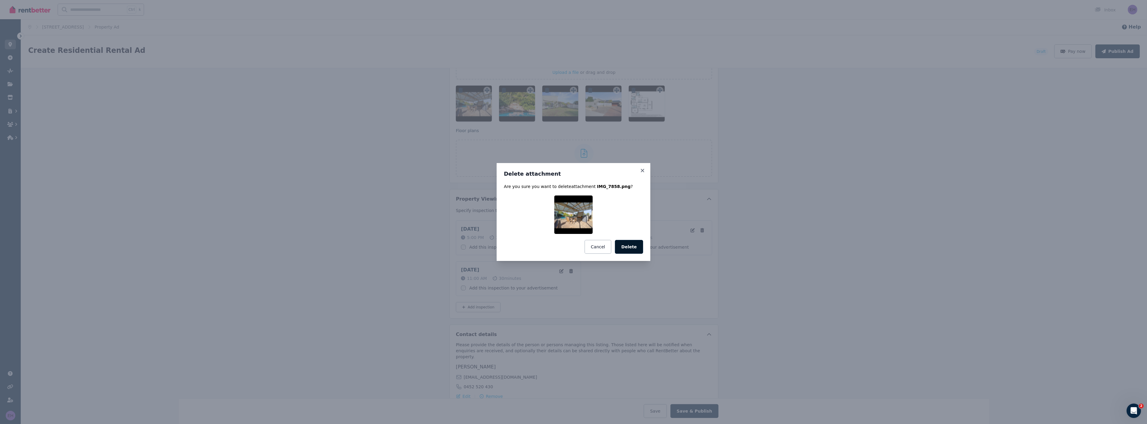
click at [630, 241] on button "Delete" at bounding box center [629, 247] width 28 height 14
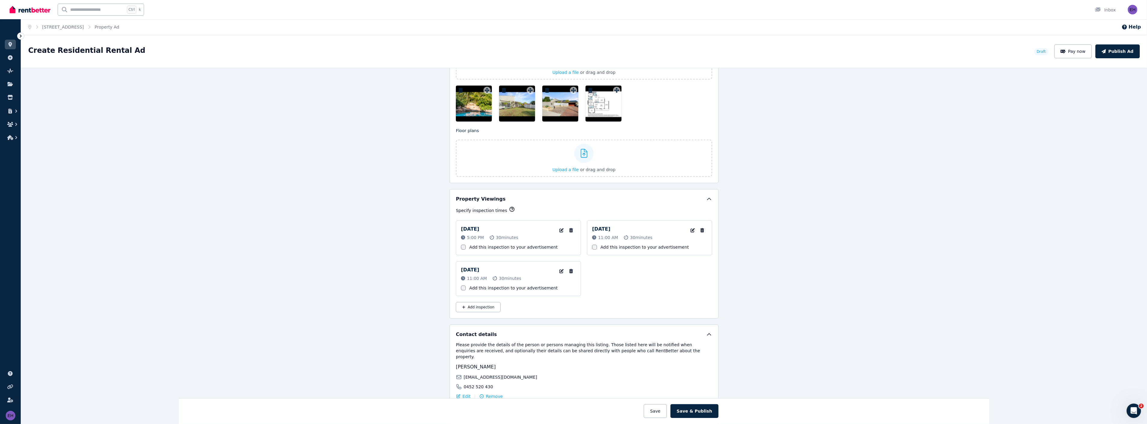
click at [460, 89] on icon "button" at bounding box center [461, 90] width 4 height 5
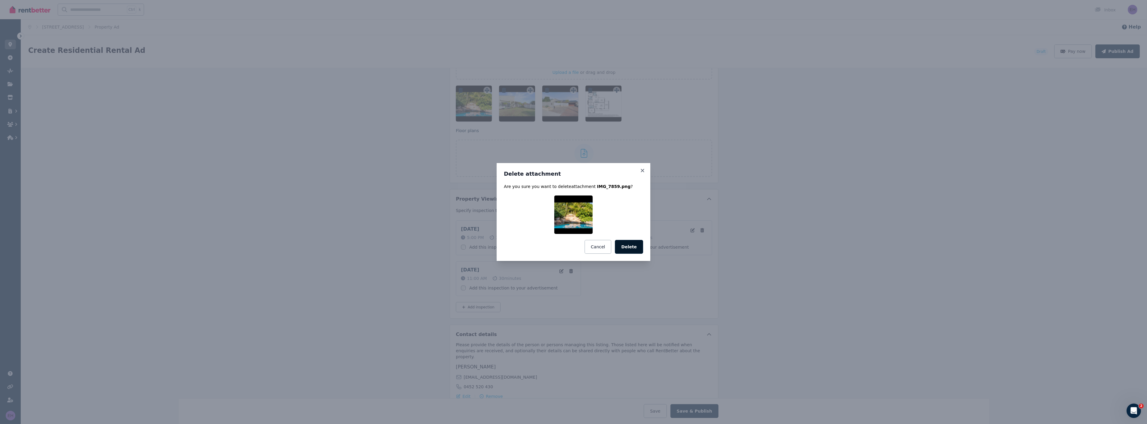
click at [638, 248] on button "Delete" at bounding box center [629, 247] width 28 height 14
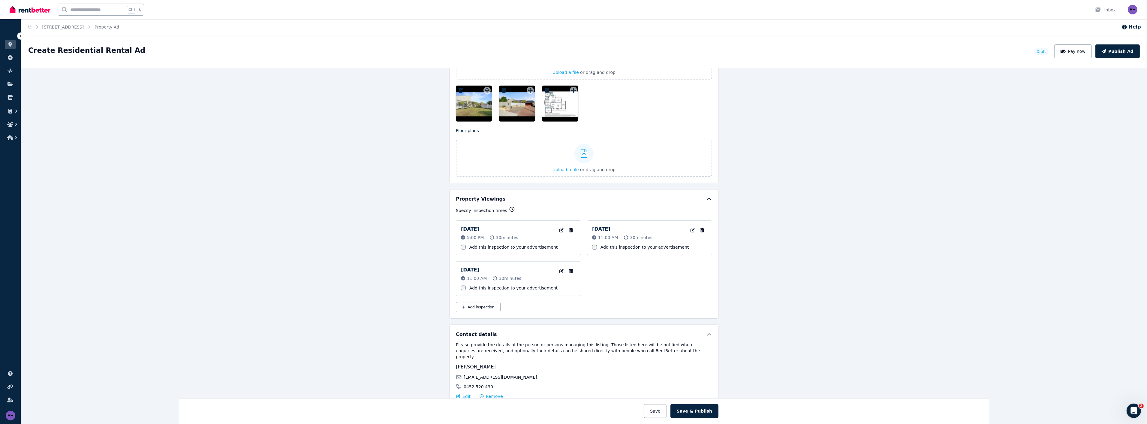
click at [459, 89] on icon "button" at bounding box center [461, 90] width 4 height 5
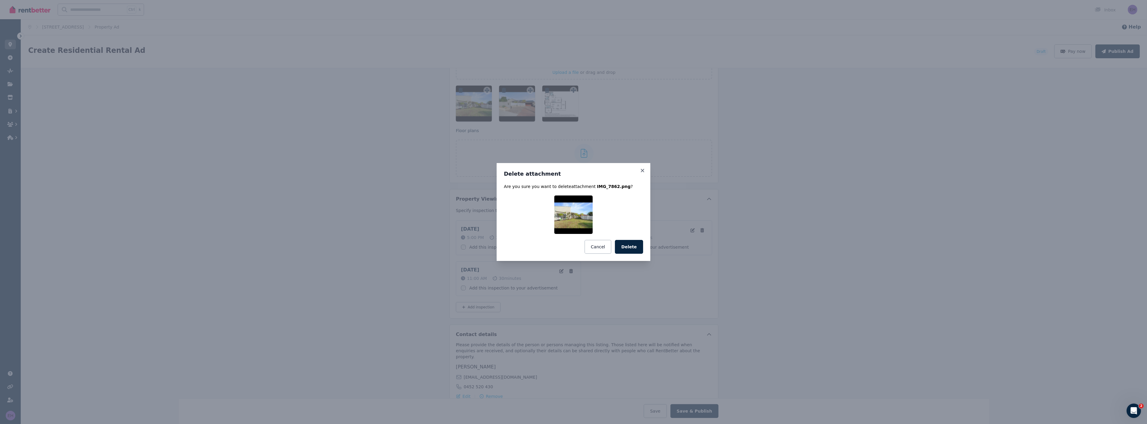
drag, startPoint x: 641, startPoint y: 246, endPoint x: 638, endPoint y: 245, distance: 3.4
click at [639, 246] on button "Delete" at bounding box center [629, 247] width 28 height 14
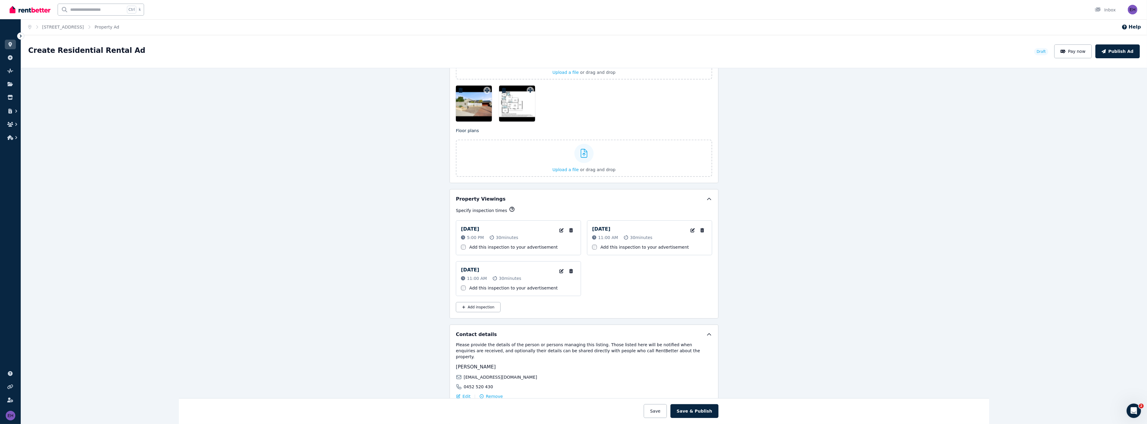
click at [459, 88] on icon "button" at bounding box center [461, 90] width 4 height 5
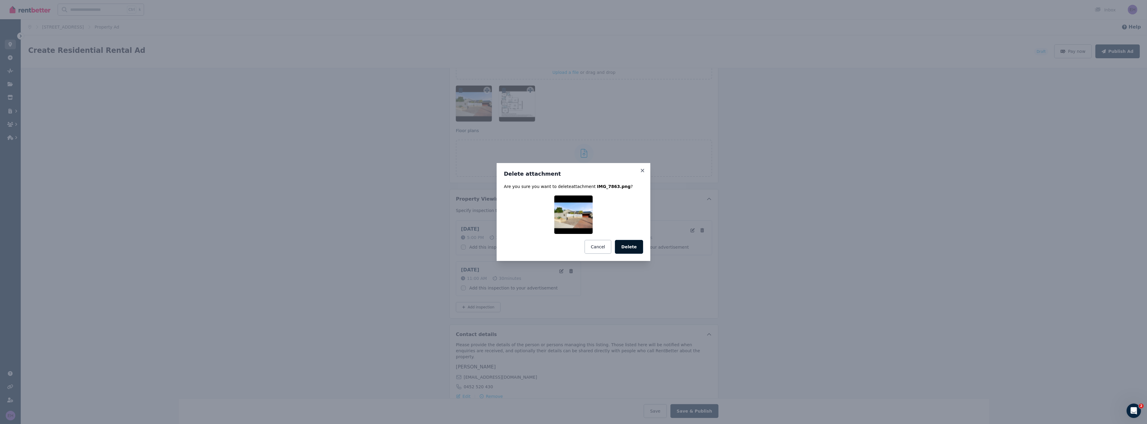
click at [631, 247] on button "Delete" at bounding box center [629, 247] width 28 height 14
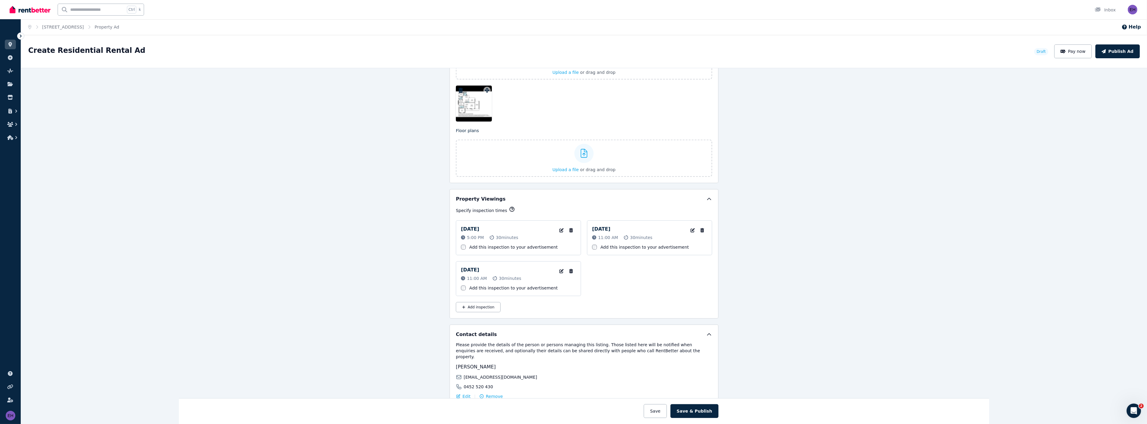
click at [457, 87] on button "button" at bounding box center [460, 90] width 7 height 7
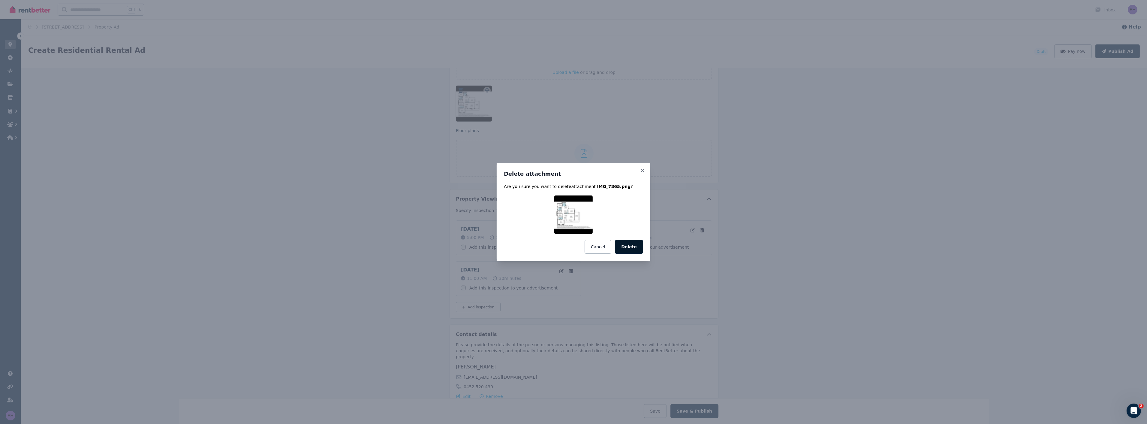
click at [627, 247] on button "Delete" at bounding box center [629, 247] width 28 height 14
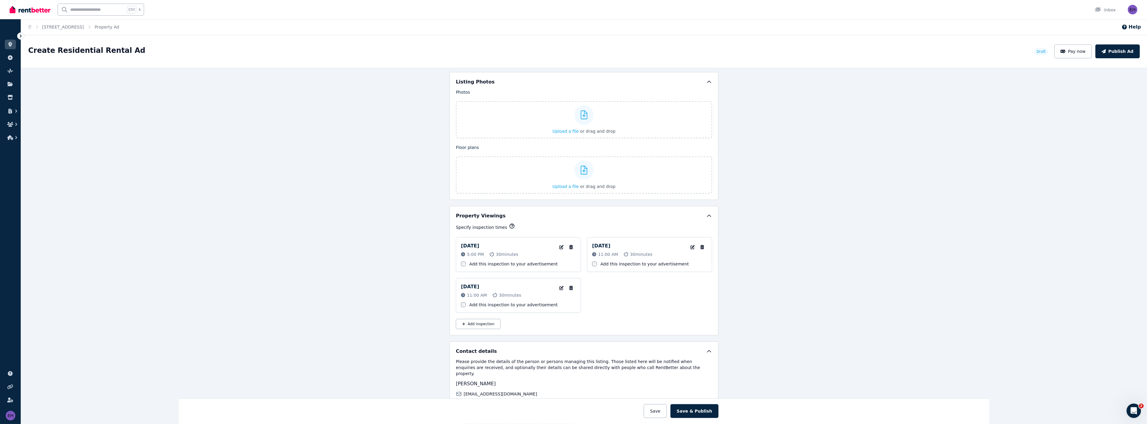
scroll to position [707, 0]
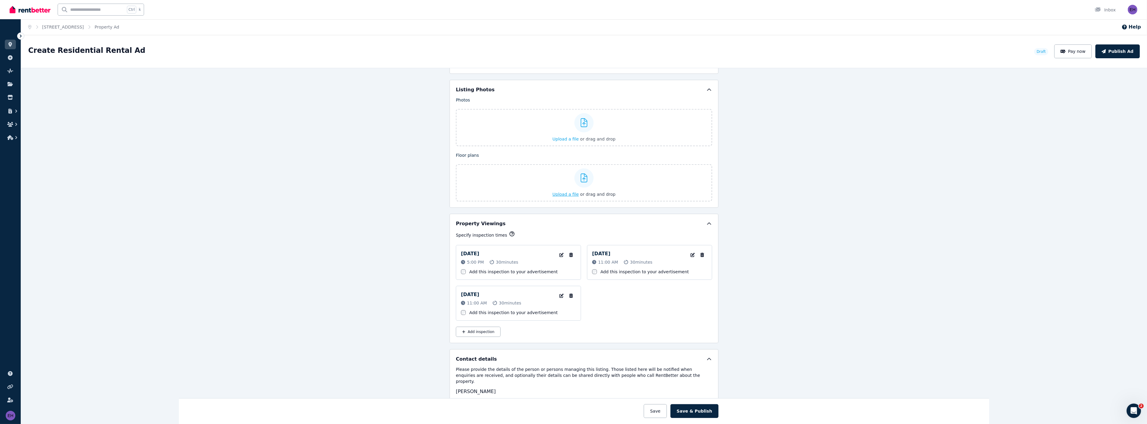
click at [564, 195] on span "Upload a file" at bounding box center [566, 194] width 26 height 5
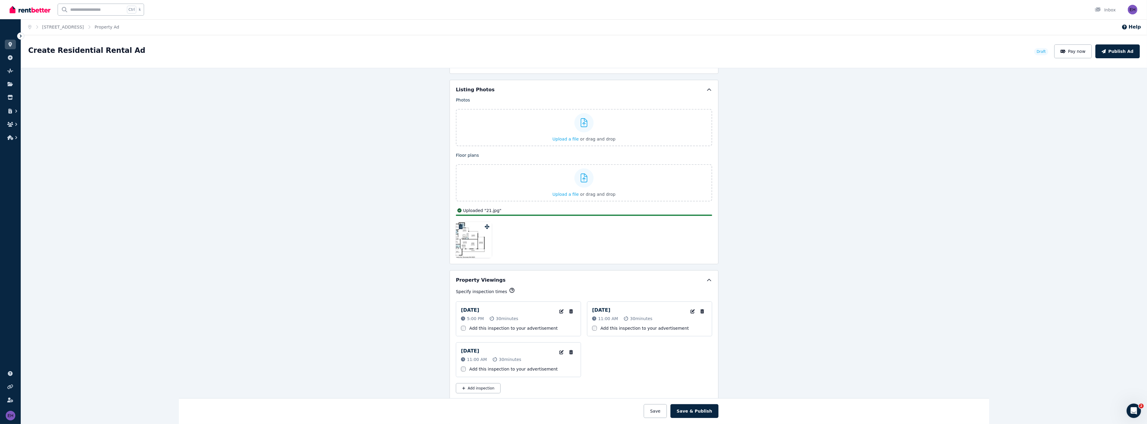
click at [473, 238] on div at bounding box center [474, 240] width 36 height 36
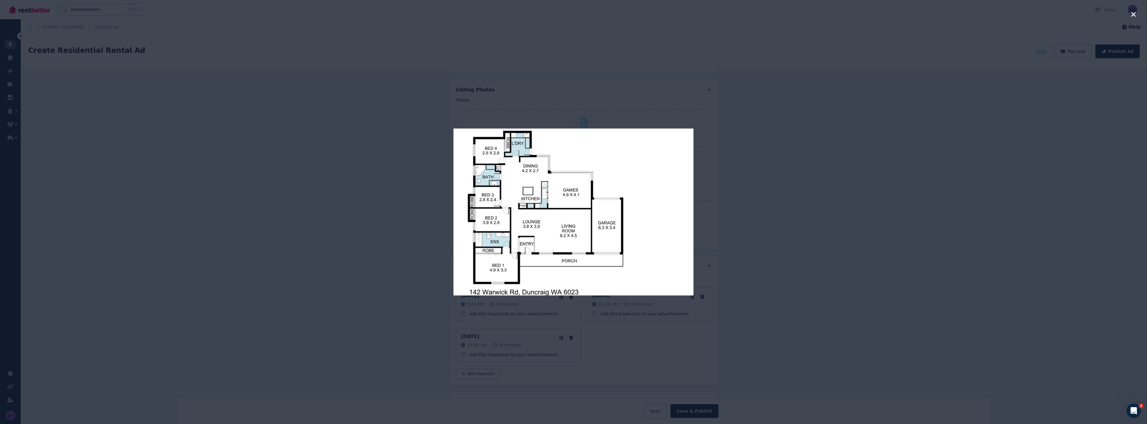
click at [653, 258] on div at bounding box center [573, 212] width 688 height 424
click at [653, 115] on div at bounding box center [573, 212] width 1147 height 424
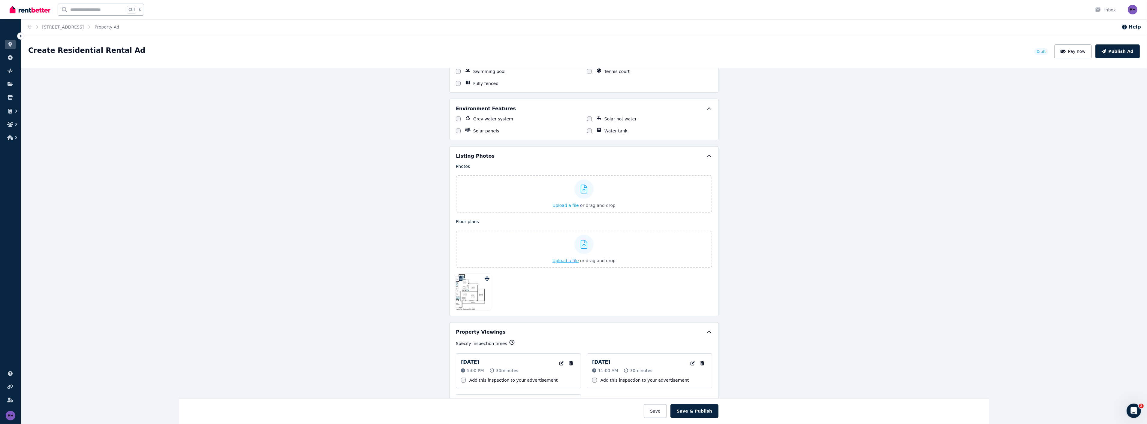
scroll to position [640, 0]
click at [565, 206] on span "Upload a file" at bounding box center [566, 205] width 26 height 5
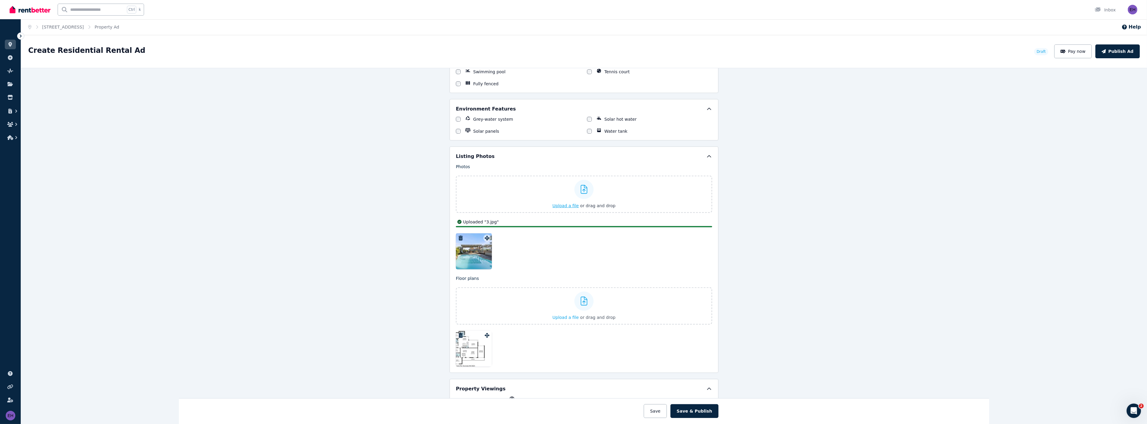
click at [568, 206] on span "Upload a file" at bounding box center [566, 205] width 26 height 5
click at [474, 256] on div at bounding box center [474, 251] width 36 height 36
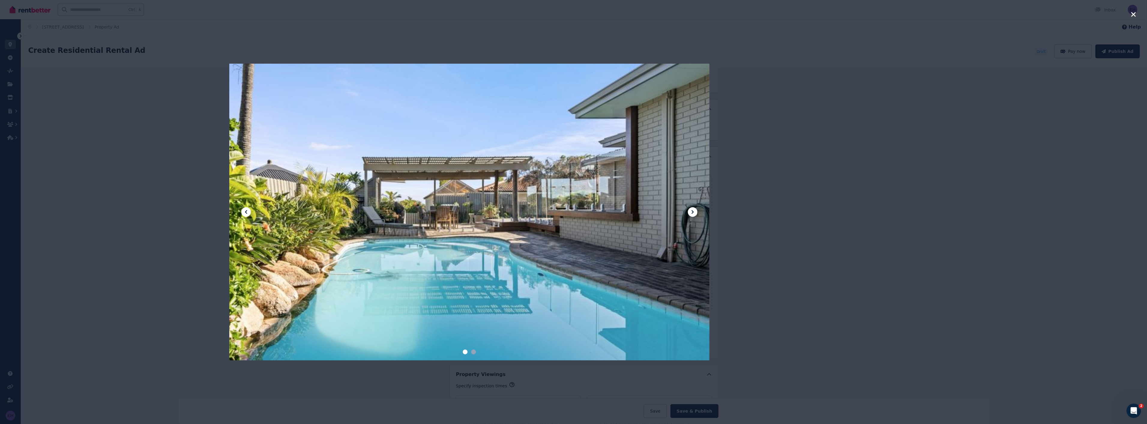
click at [653, 214] on icon at bounding box center [692, 211] width 7 height 7
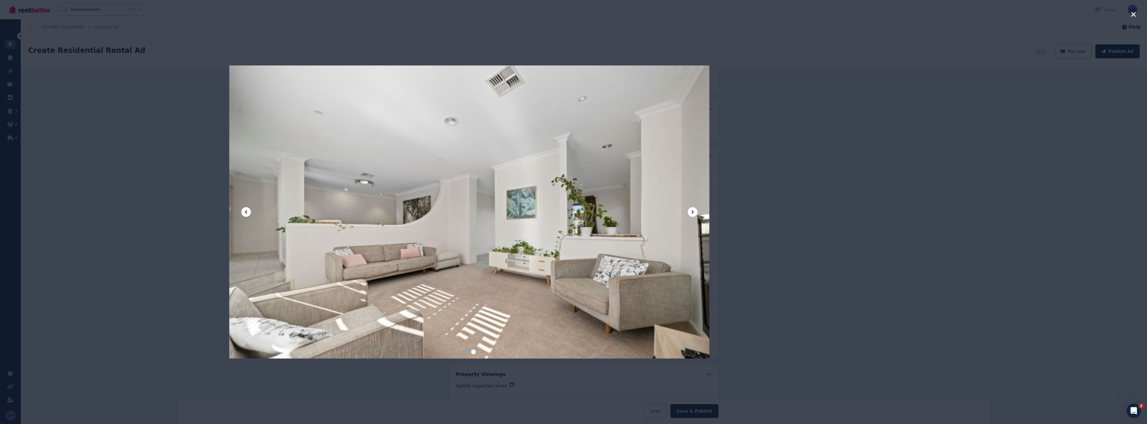
click at [653, 14] on icon "button" at bounding box center [1134, 14] width 5 height 5
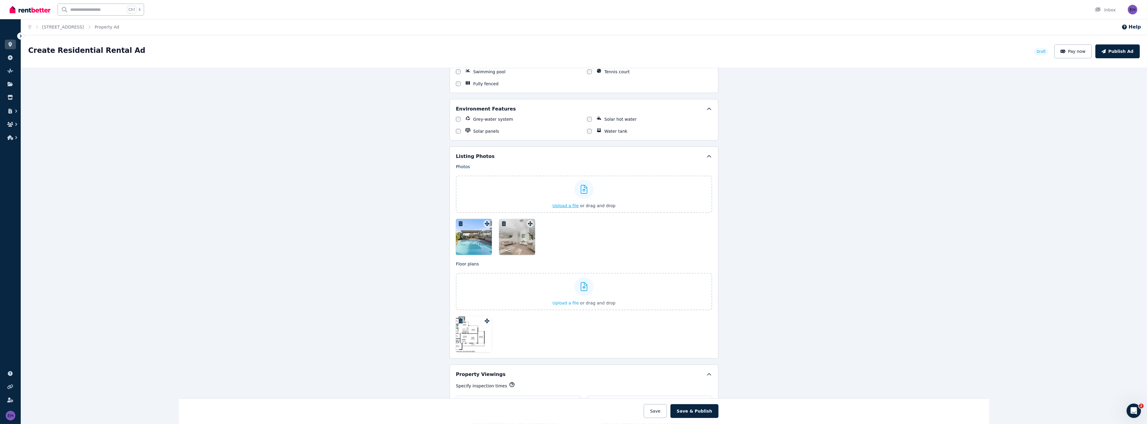
click at [564, 206] on span "Upload a file" at bounding box center [566, 205] width 26 height 5
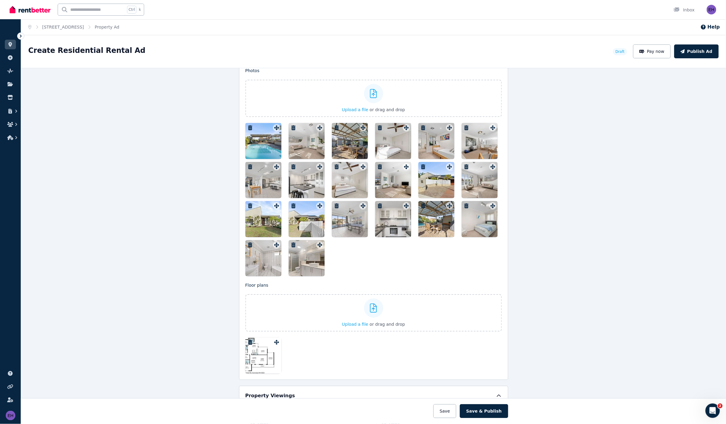
scroll to position [715, 0]
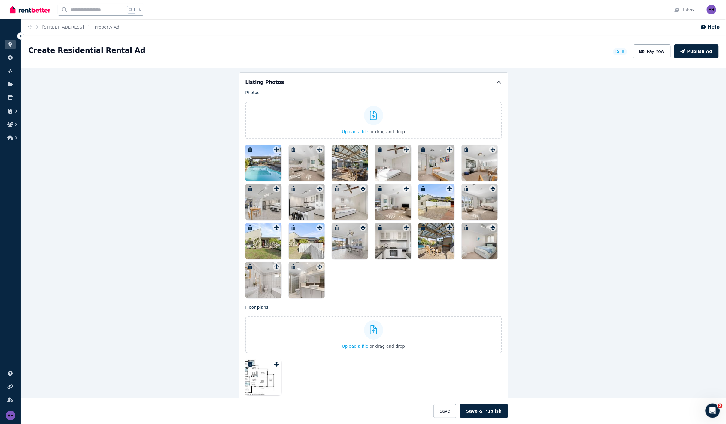
click at [258, 166] on div at bounding box center [263, 163] width 36 height 36
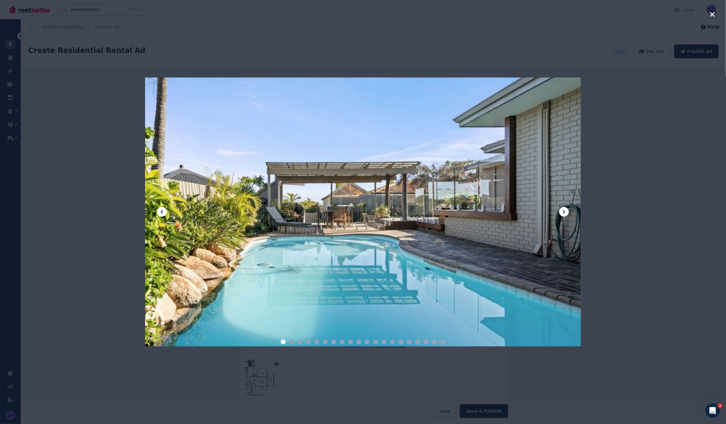
click at [565, 212] on icon at bounding box center [563, 211] width 7 height 7
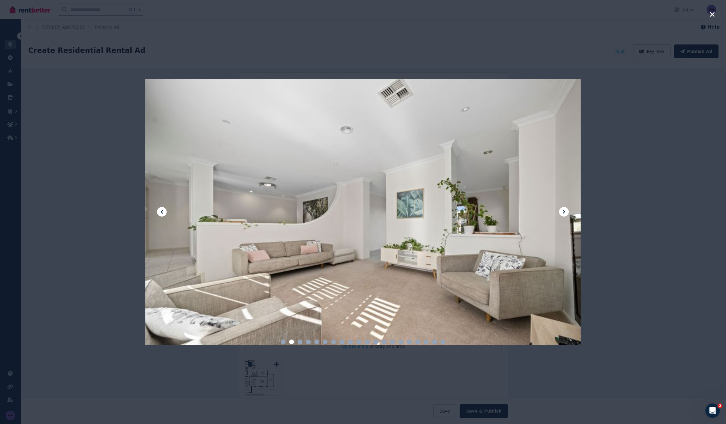
click at [565, 212] on icon at bounding box center [563, 211] width 7 height 7
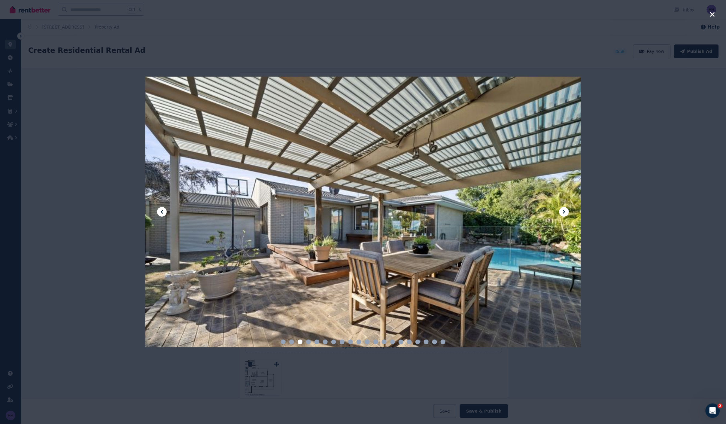
click at [565, 212] on icon at bounding box center [563, 211] width 7 height 7
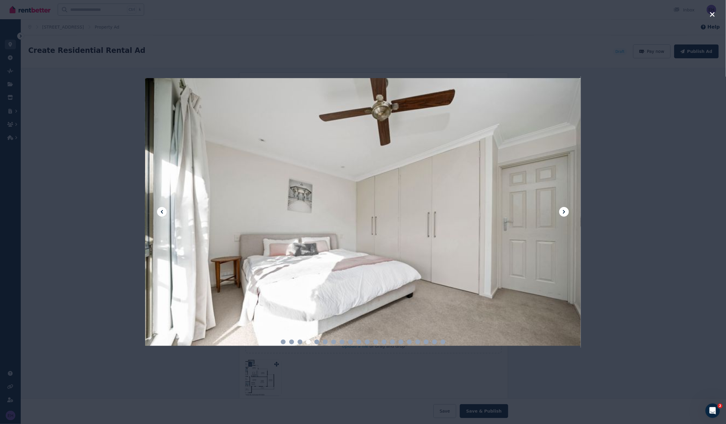
click at [565, 212] on icon at bounding box center [563, 211] width 7 height 7
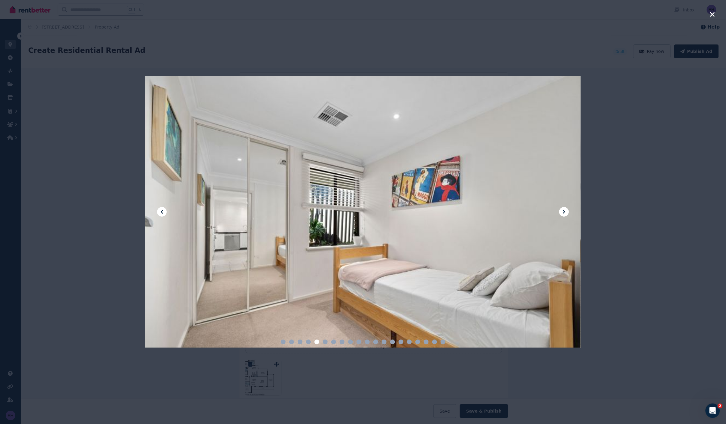
click at [565, 212] on icon at bounding box center [563, 211] width 7 height 7
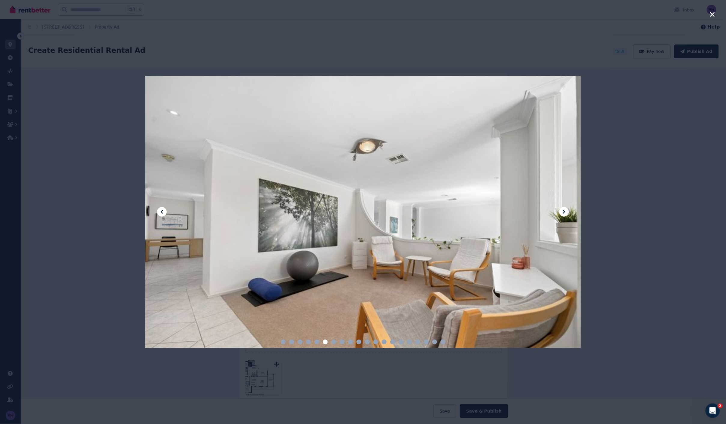
click at [565, 212] on icon at bounding box center [563, 211] width 7 height 7
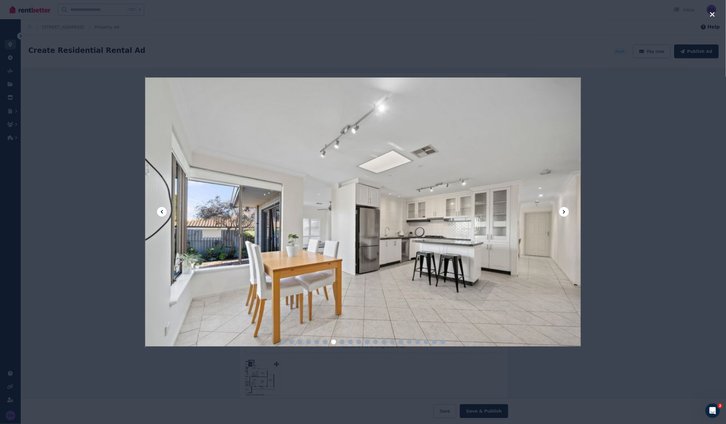
click at [565, 212] on icon at bounding box center [563, 211] width 7 height 7
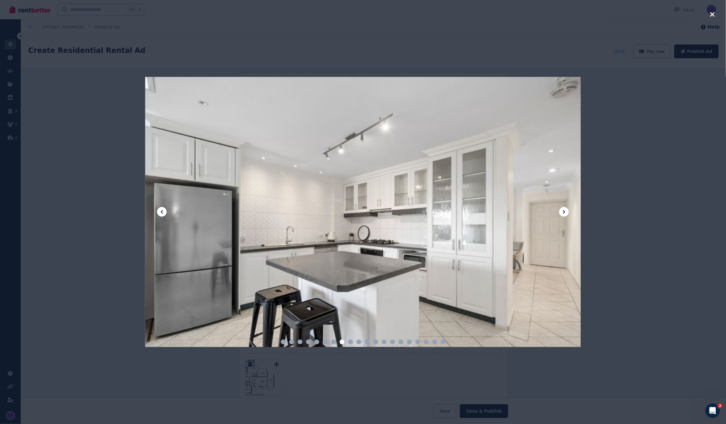
click at [565, 212] on icon at bounding box center [563, 211] width 7 height 7
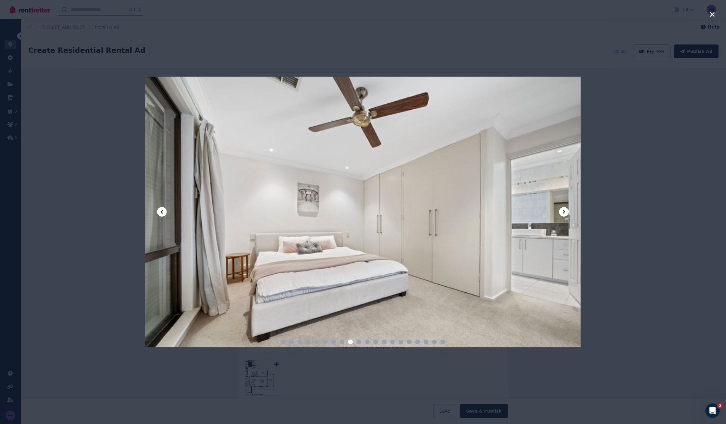
click at [565, 212] on icon at bounding box center [563, 211] width 7 height 7
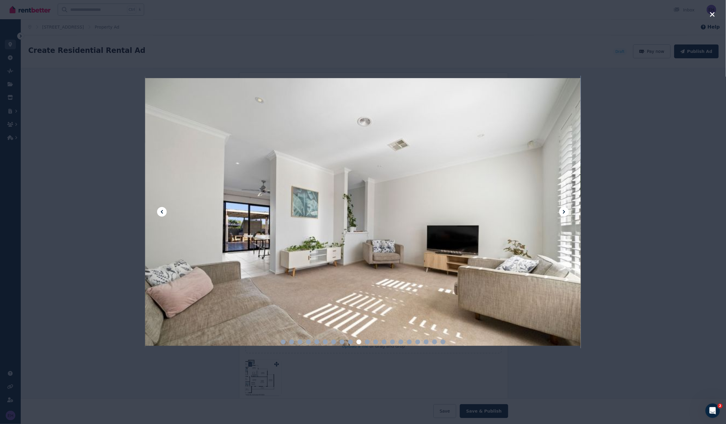
click at [565, 212] on icon at bounding box center [563, 211] width 7 height 7
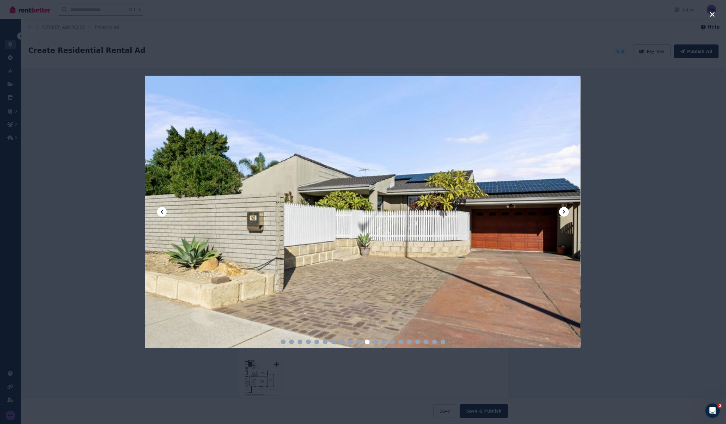
click at [565, 212] on icon at bounding box center [563, 211] width 7 height 7
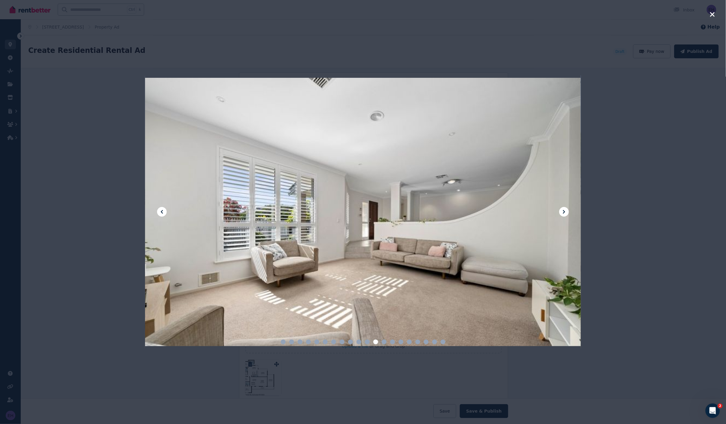
click at [565, 212] on icon at bounding box center [563, 211] width 7 height 7
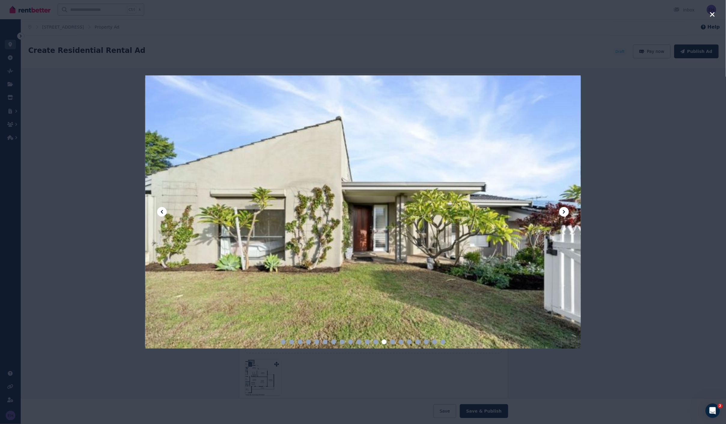
click at [565, 212] on icon at bounding box center [563, 211] width 7 height 7
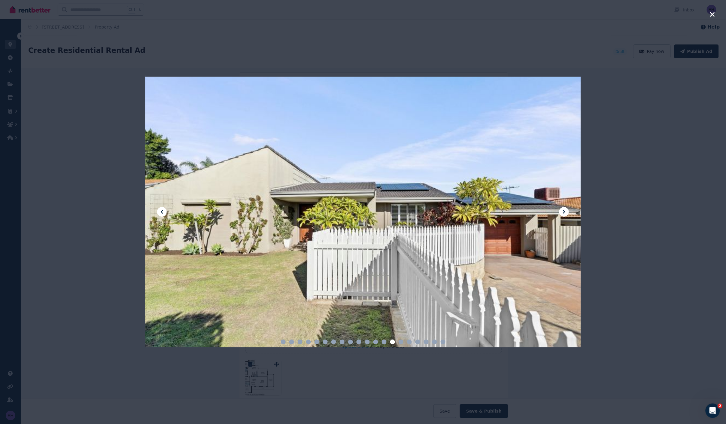
click at [565, 212] on icon at bounding box center [563, 211] width 7 height 7
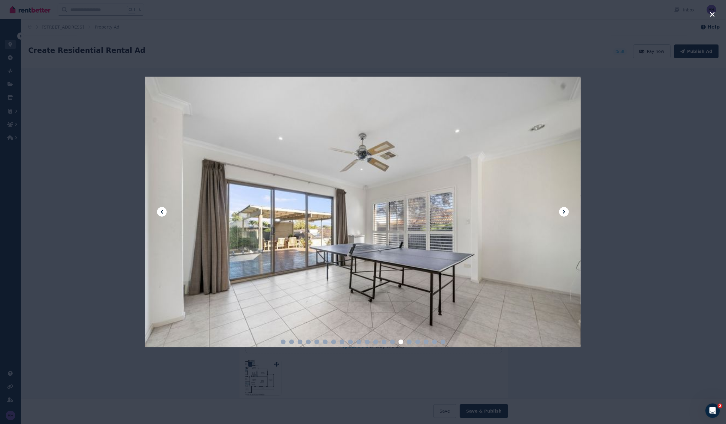
click at [565, 212] on icon at bounding box center [563, 211] width 7 height 7
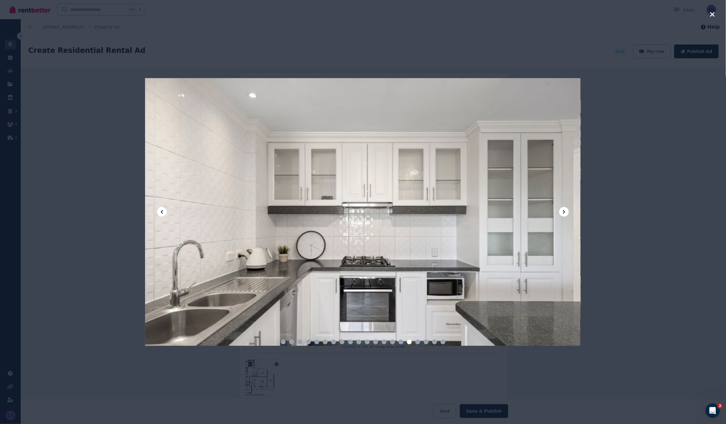
click at [565, 212] on icon at bounding box center [563, 211] width 7 height 7
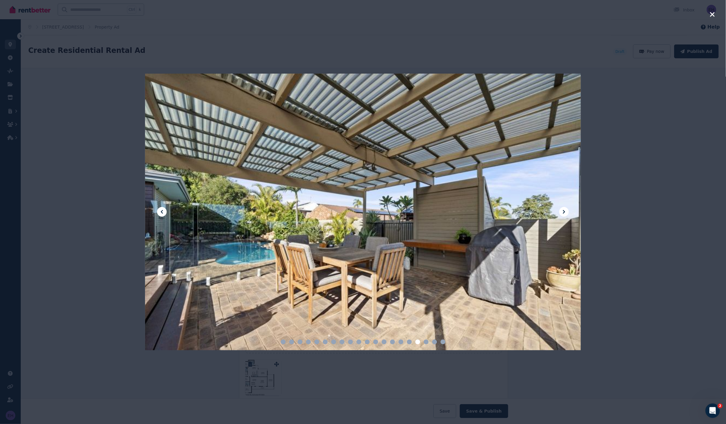
click at [565, 212] on icon at bounding box center [563, 211] width 7 height 7
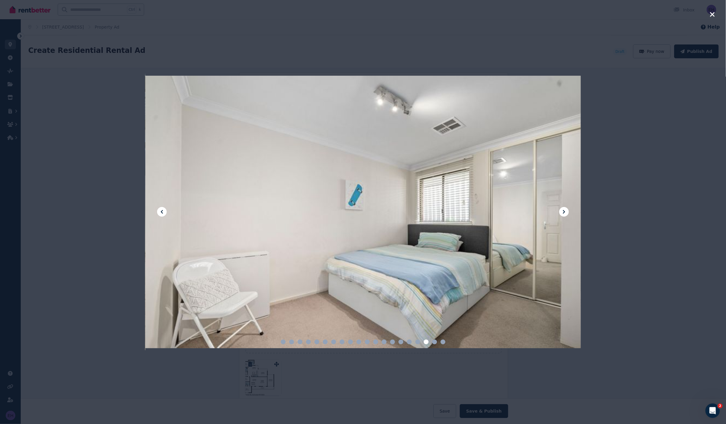
click at [565, 212] on icon at bounding box center [563, 211] width 7 height 7
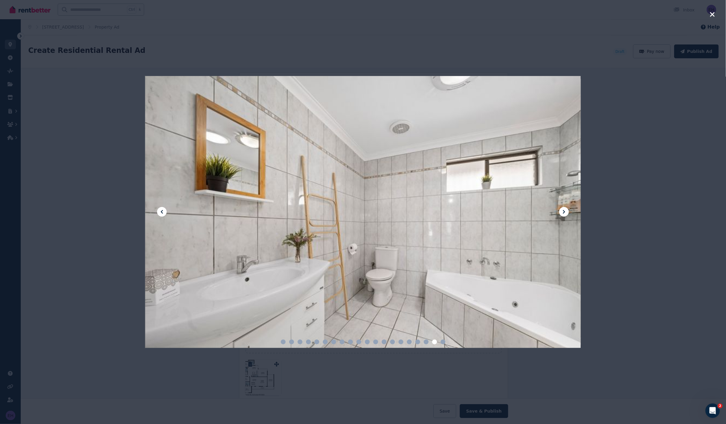
click at [565, 212] on icon at bounding box center [563, 211] width 7 height 7
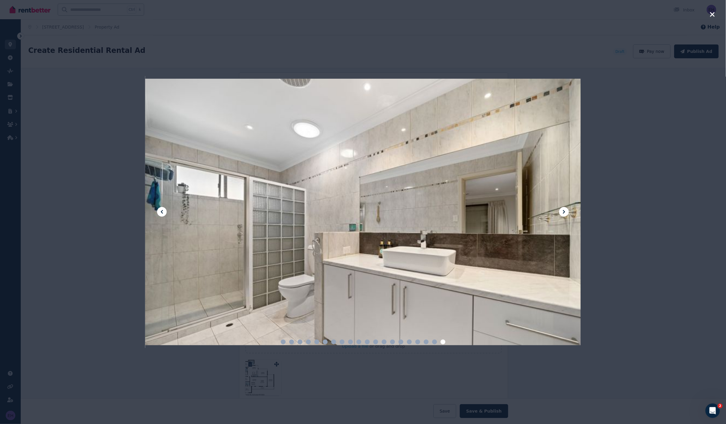
click at [565, 212] on icon at bounding box center [563, 211] width 7 height 7
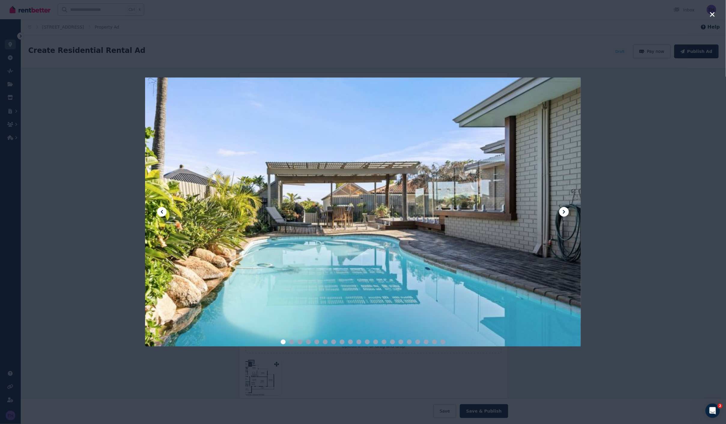
click at [653, 13] on icon "button" at bounding box center [711, 14] width 5 height 7
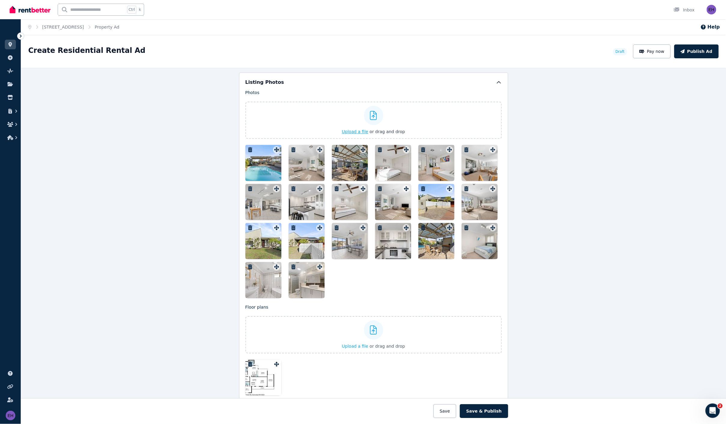
click at [354, 131] on span "Upload a file" at bounding box center [355, 131] width 26 height 5
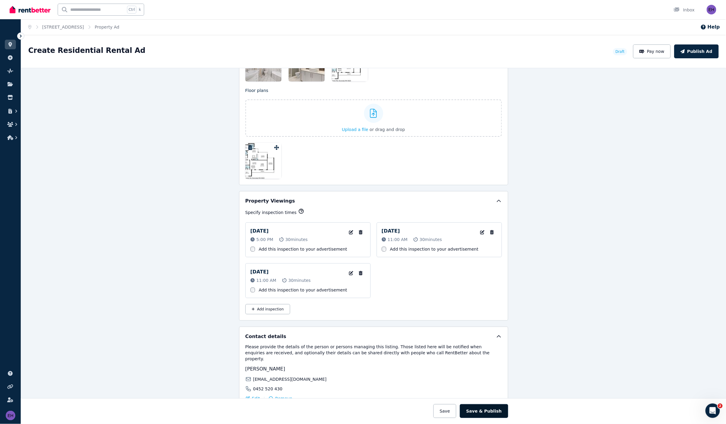
scroll to position [934, 0]
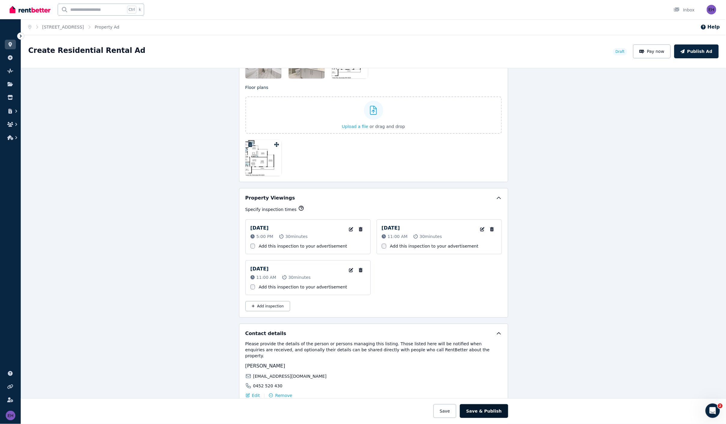
click at [487, 381] on button "Save & Publish" at bounding box center [484, 411] width 48 height 14
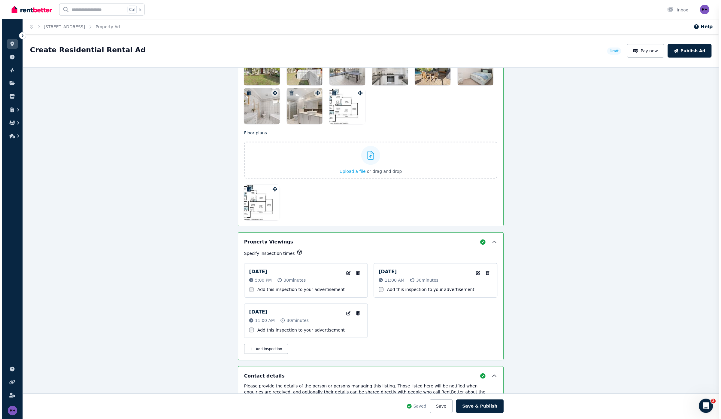
scroll to position [981, 0]
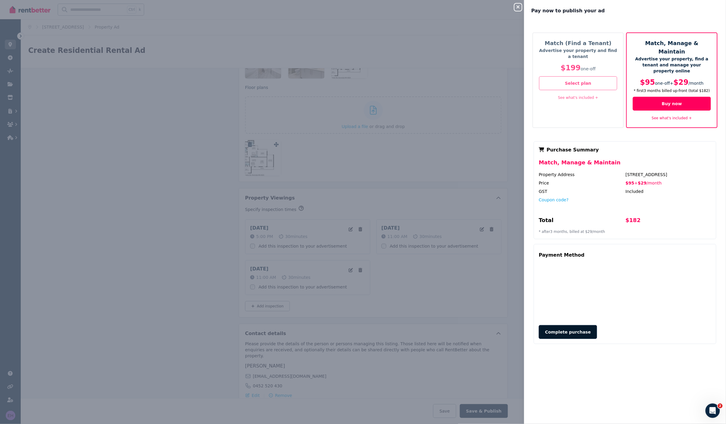
click at [570, 325] on button "Complete purchase" at bounding box center [568, 332] width 58 height 14
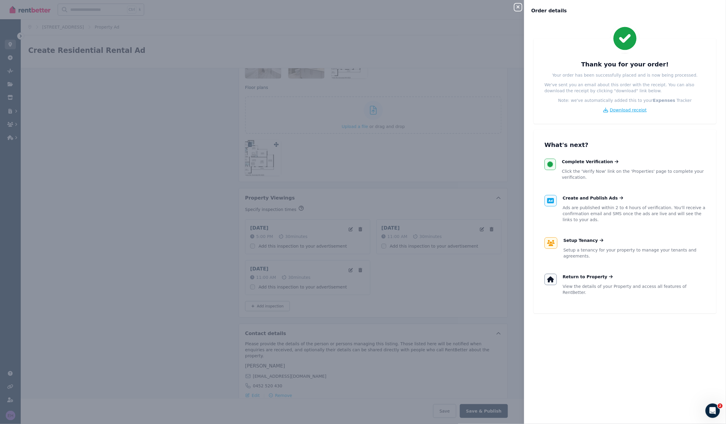
click at [633, 109] on span "Download receipt" at bounding box center [628, 110] width 37 height 6
click at [593, 161] on span "Complete Verification" at bounding box center [587, 162] width 51 height 6
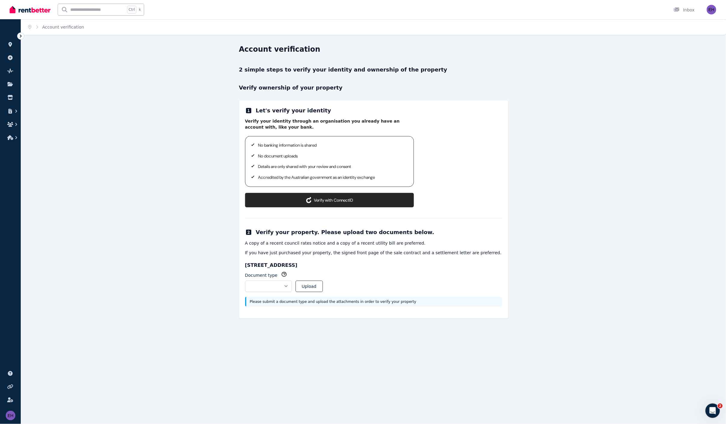
click at [333, 199] on button "Verify with ConnectID" at bounding box center [329, 200] width 169 height 14
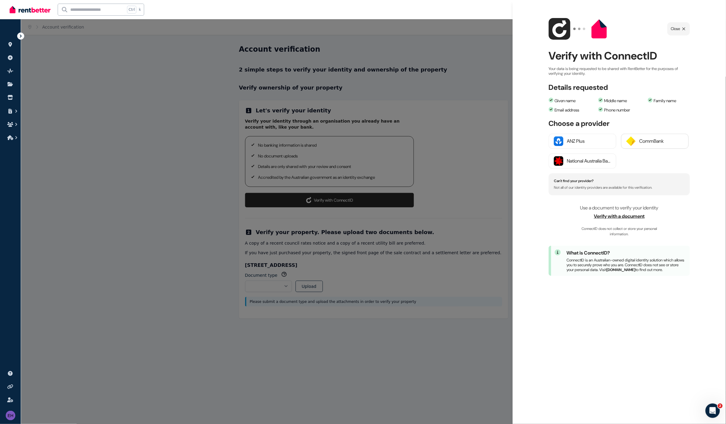
click at [646, 142] on div "CommBank" at bounding box center [661, 141] width 44 height 7
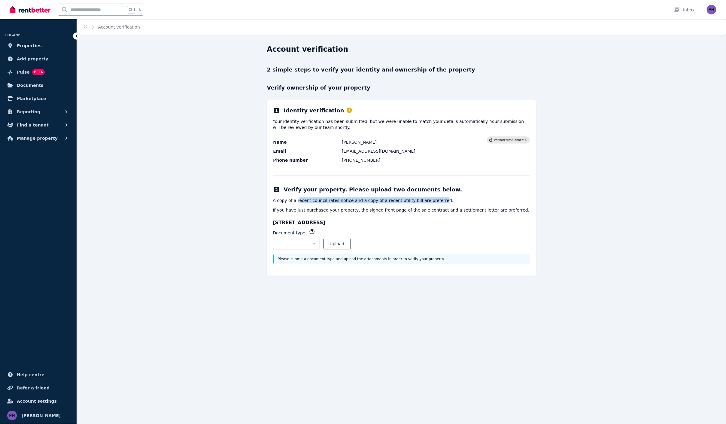
drag, startPoint x: 296, startPoint y: 199, endPoint x: 427, endPoint y: 200, distance: 130.3
click at [427, 200] on p "A copy of a recent council rates notice and a copy of a recent utility bill are…" at bounding box center [401, 200] width 257 height 6
drag, startPoint x: 290, startPoint y: 210, endPoint x: 329, endPoint y: 210, distance: 39.0
click at [327, 210] on p "If you have just purchased your property, the signed front page of the sale con…" at bounding box center [401, 210] width 257 height 6
drag, startPoint x: 355, startPoint y: 210, endPoint x: 476, endPoint y: 209, distance: 120.7
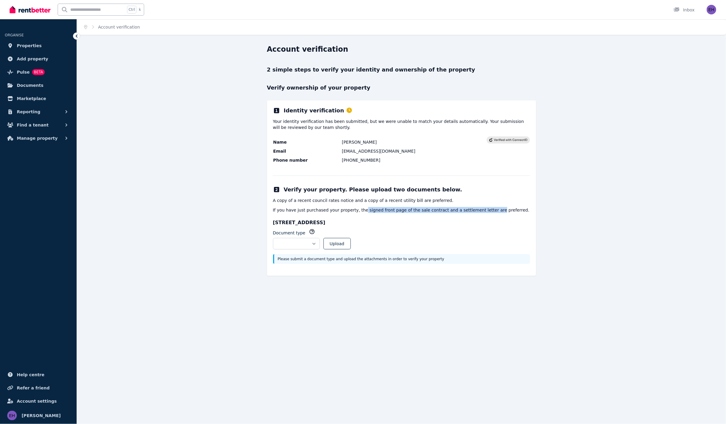
click at [476, 209] on p "If you have just purchased your property, the signed front page of the sale con…" at bounding box center [401, 210] width 257 height 6
click at [460, 213] on div "**********" at bounding box center [401, 187] width 269 height 175
drag, startPoint x: 274, startPoint y: 208, endPoint x: 490, endPoint y: 210, distance: 215.9
click at [490, 210] on p "If you have just purchased your property, the signed front page of the sale con…" at bounding box center [401, 210] width 257 height 6
click at [587, 231] on div "**********" at bounding box center [401, 165] width 649 height 242
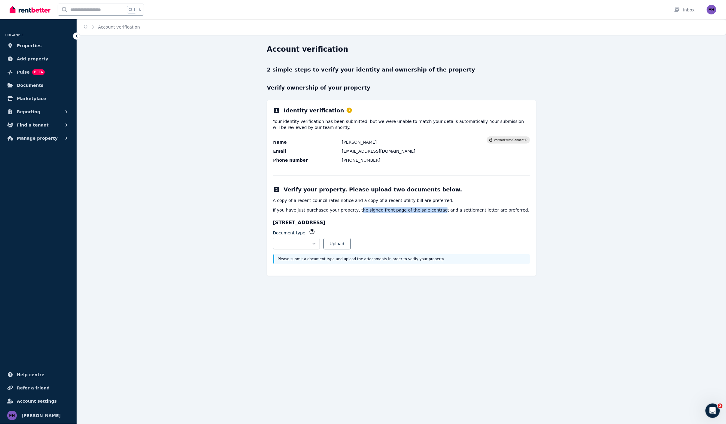
drag, startPoint x: 352, startPoint y: 210, endPoint x: 425, endPoint y: 210, distance: 72.4
click at [425, 210] on p "If you have just purchased your property, the signed front page of the sale con…" at bounding box center [401, 210] width 257 height 6
drag, startPoint x: 436, startPoint y: 209, endPoint x: 495, endPoint y: 210, distance: 59.4
click at [495, 210] on p "If you have just purchased your property, the signed front page of the sale con…" at bounding box center [401, 210] width 257 height 6
click at [336, 331] on div "**********" at bounding box center [363, 212] width 726 height 424
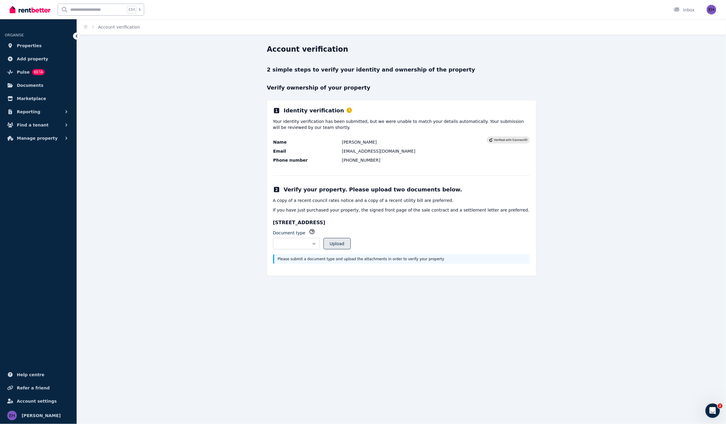
click at [351, 241] on button "Upload" at bounding box center [336, 243] width 27 height 11
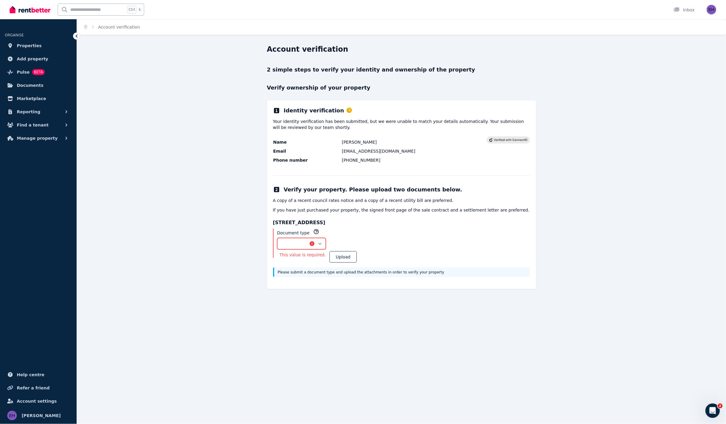
click at [326, 242] on select "**********" at bounding box center [301, 243] width 49 height 11
select select "**********"
click at [277, 238] on select "**********" at bounding box center [301, 243] width 49 height 11
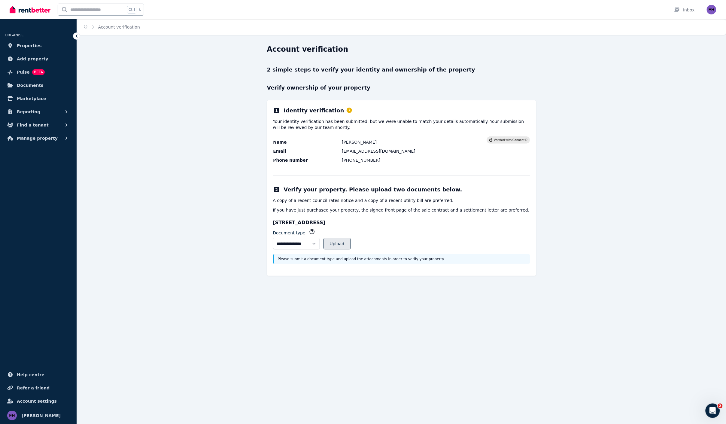
click at [351, 242] on button "Upload" at bounding box center [336, 243] width 27 height 11
drag, startPoint x: 357, startPoint y: 242, endPoint x: 418, endPoint y: 238, distance: 60.5
click at [418, 238] on div "**********" at bounding box center [401, 241] width 257 height 26
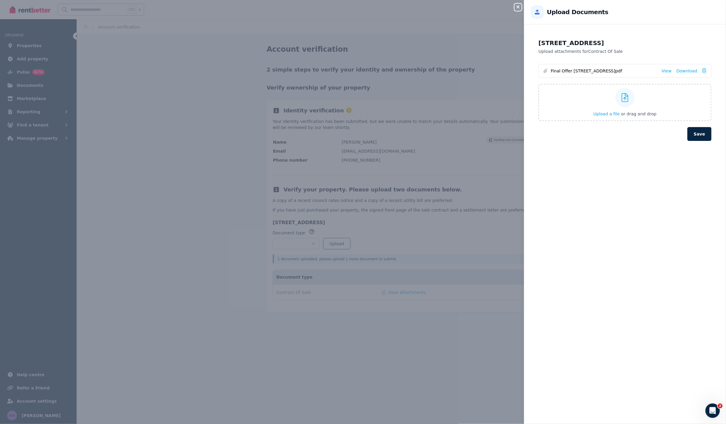
drag, startPoint x: 539, startPoint y: 42, endPoint x: 650, endPoint y: 44, distance: 111.1
click at [650, 44] on h2 "[STREET_ADDRESS]" at bounding box center [624, 43] width 173 height 8
click at [696, 133] on button "Save" at bounding box center [699, 134] width 24 height 14
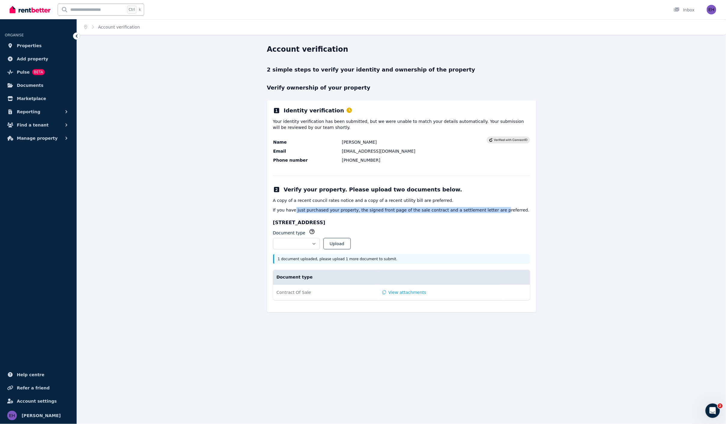
drag, startPoint x: 307, startPoint y: 211, endPoint x: 487, endPoint y: 210, distance: 180.4
click at [484, 210] on p "If you have just purchased your property, the signed front page of the sale con…" at bounding box center [401, 210] width 257 height 6
click at [320, 244] on select "**********" at bounding box center [296, 243] width 47 height 11
click at [231, 267] on div "**********" at bounding box center [401, 183] width 649 height 278
click at [320, 243] on select "**********" at bounding box center [296, 243] width 47 height 11
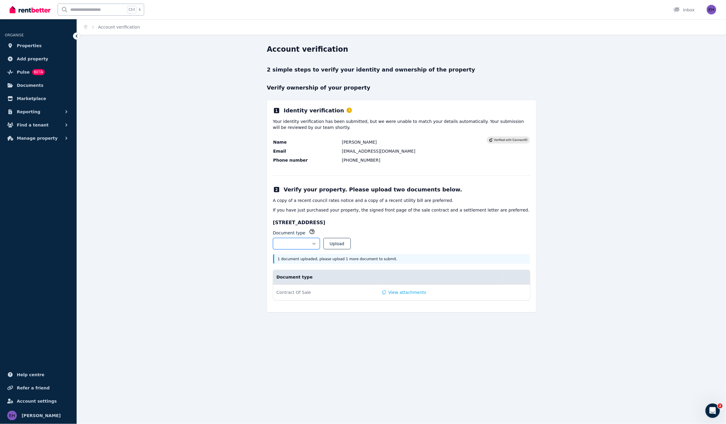
select select "**********"
click at [273, 238] on select "**********" at bounding box center [296, 243] width 47 height 11
click at [351, 242] on button "Upload" at bounding box center [336, 243] width 27 height 11
select select
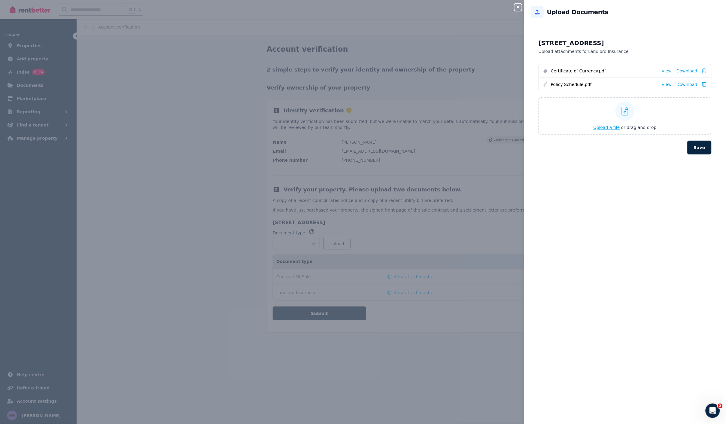
drag, startPoint x: 616, startPoint y: 160, endPoint x: 626, endPoint y: 159, distance: 9.7
click at [616, 160] on div "142 Warwick Rd, Duncraig WA 6023 Upload attachments for Landlord Insurance Cert…" at bounding box center [624, 97] width 187 height 130
click at [697, 147] on button "Save" at bounding box center [699, 148] width 24 height 14
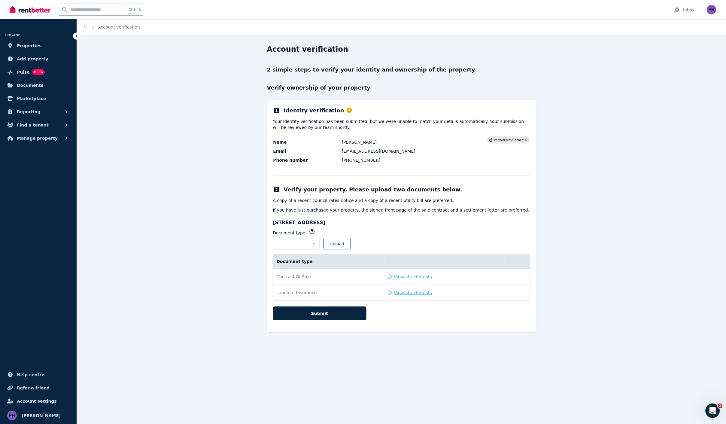
click at [408, 292] on button "View attachments" at bounding box center [410, 292] width 44 height 6
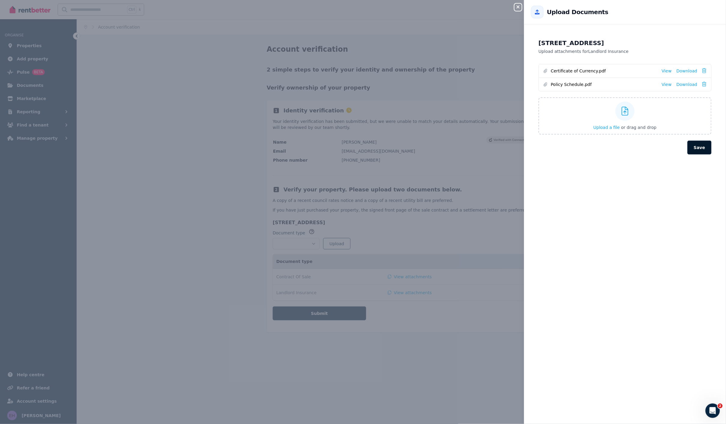
click at [695, 148] on button "Save" at bounding box center [699, 148] width 24 height 14
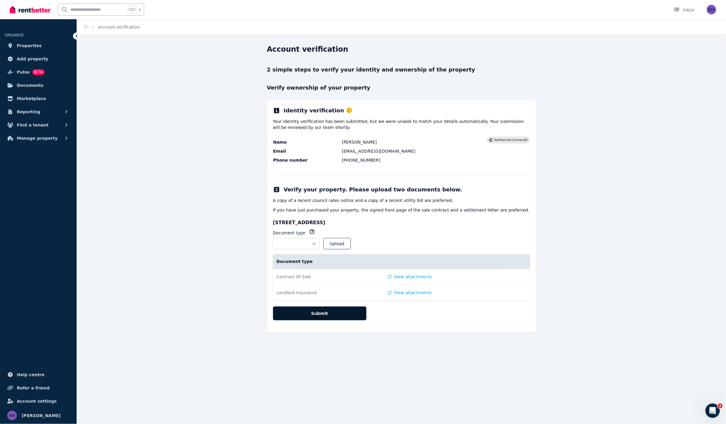
click at [337, 311] on button "Submit" at bounding box center [319, 313] width 93 height 14
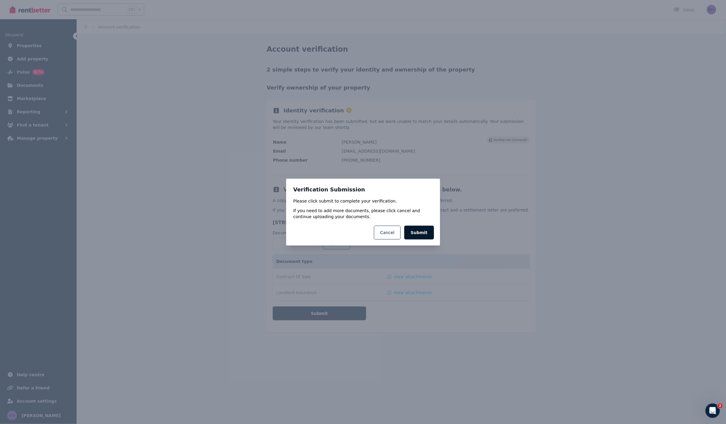
click at [424, 232] on button "Submit" at bounding box center [418, 232] width 29 height 14
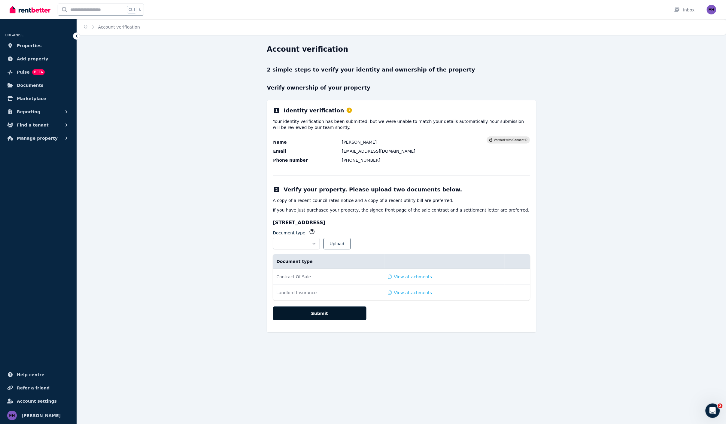
click at [328, 315] on button "Submit" at bounding box center [319, 313] width 93 height 14
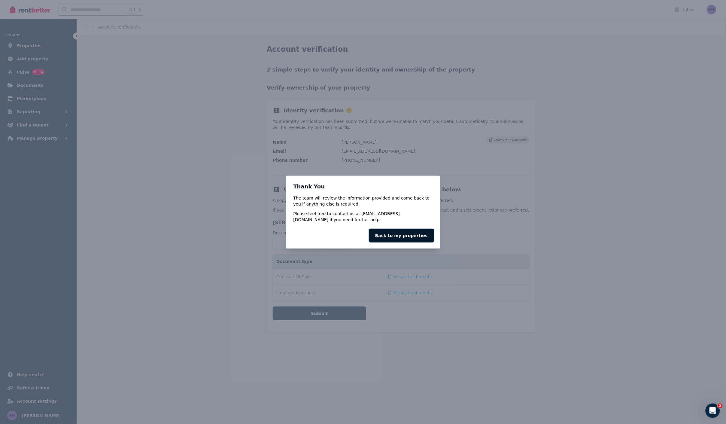
click at [400, 236] on link "Back to my properties" at bounding box center [401, 235] width 65 height 14
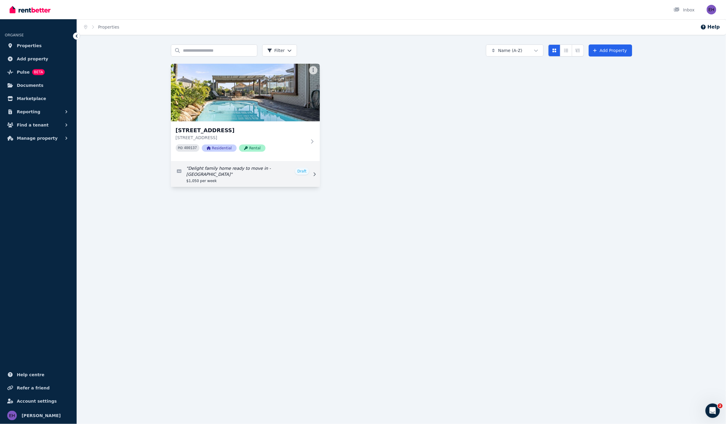
click at [273, 171] on link "Edit listing: Delight family home ready to move in - Duncraig" at bounding box center [245, 174] width 149 height 25
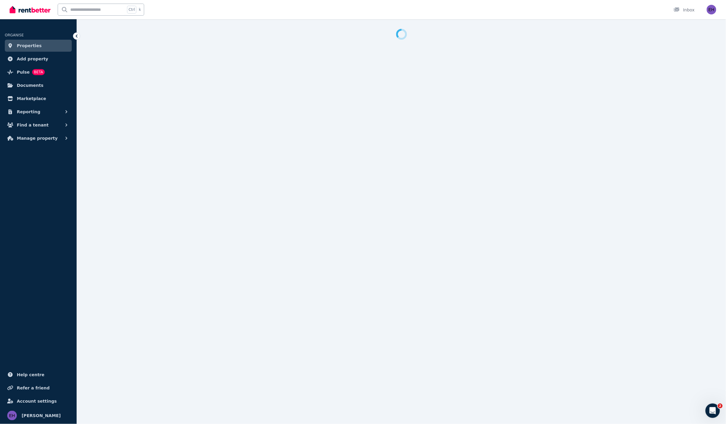
select select "**"
select select "**********"
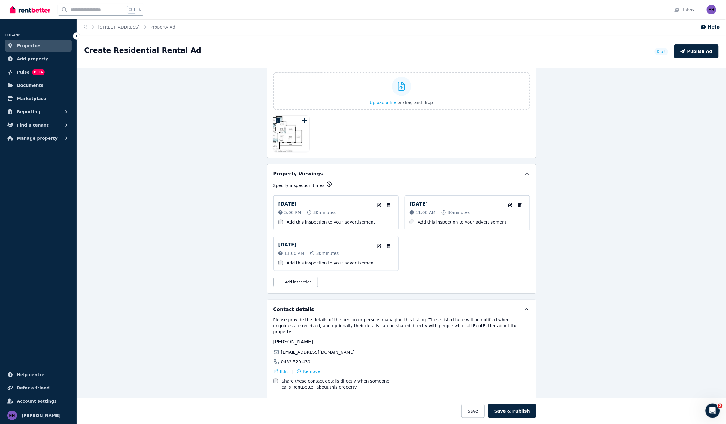
scroll to position [978, 0]
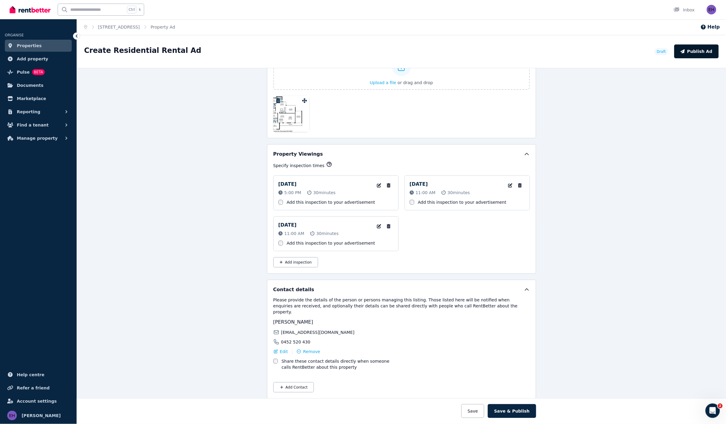
click at [703, 47] on button "Publish Ad" at bounding box center [696, 51] width 44 height 14
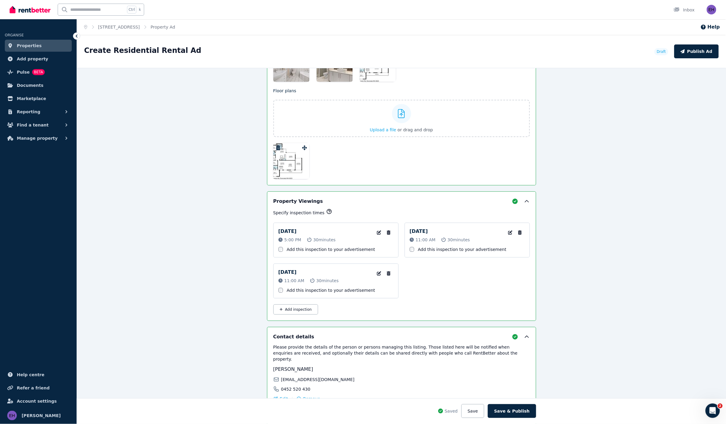
scroll to position [1025, 0]
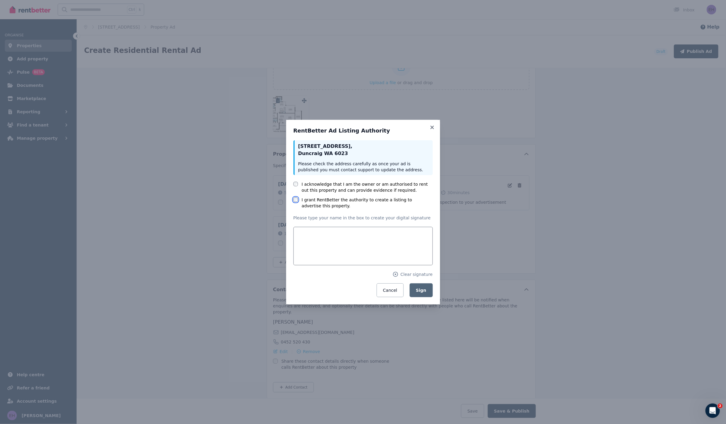
click at [298, 202] on div at bounding box center [295, 200] width 5 height 6
click at [349, 240] on input "text" at bounding box center [362, 246] width 139 height 38
type input "**********"
click at [421, 289] on span "Sign" at bounding box center [421, 290] width 11 height 5
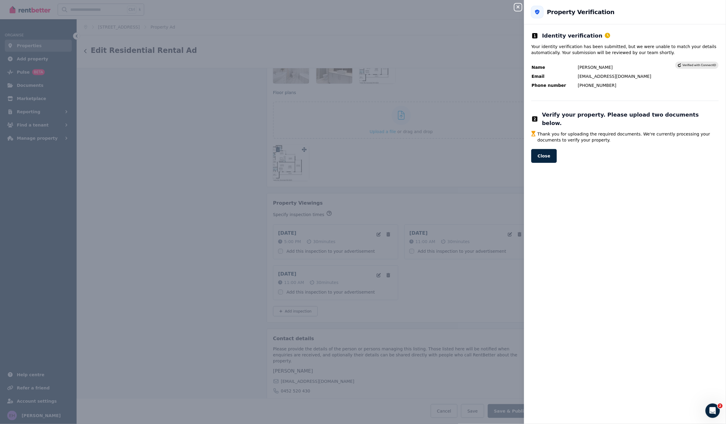
scroll to position [1068, 0]
drag, startPoint x: 560, startPoint y: 53, endPoint x: 655, endPoint y: 52, distance: 95.2
click at [655, 52] on p "Your identity verification has been submitted, but we were unable to match your…" at bounding box center [624, 50] width 187 height 12
click at [545, 149] on button "Close" at bounding box center [544, 156] width 26 height 14
click at [546, 149] on button "Close" at bounding box center [544, 156] width 26 height 14
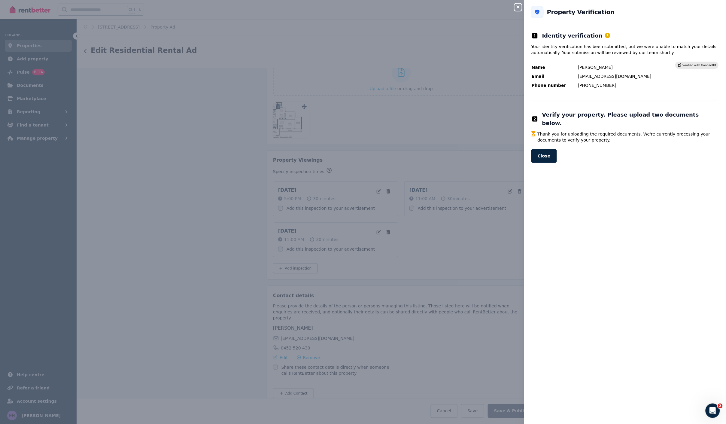
click at [694, 65] on icon at bounding box center [697, 65] width 38 height 4
click at [516, 1] on div "Close panel" at bounding box center [520, 5] width 12 height 11
click at [521, 8] on icon "button" at bounding box center [517, 7] width 7 height 5
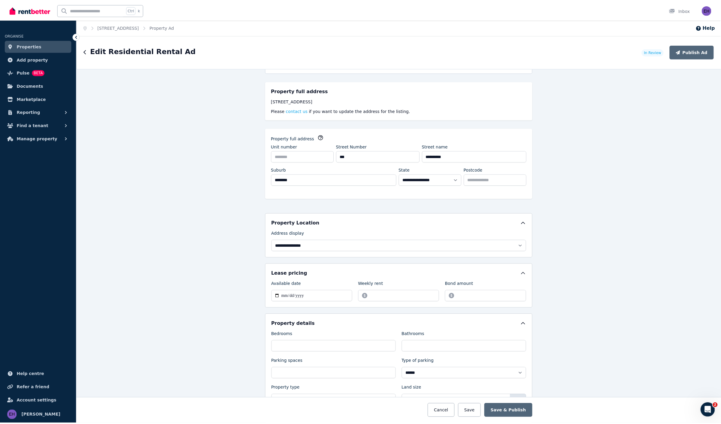
scroll to position [0, 0]
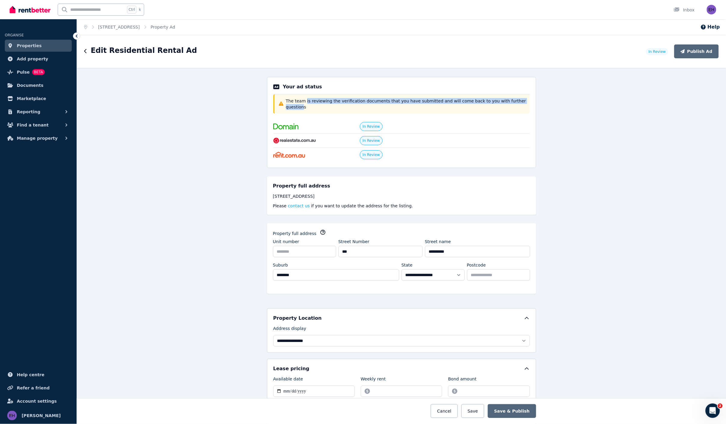
drag, startPoint x: 302, startPoint y: 102, endPoint x: 511, endPoint y: 103, distance: 209.0
click at [511, 103] on p "The team is reviewing the verification documents that you have submitted and wi…" at bounding box center [406, 104] width 240 height 12
click at [35, 59] on span "Add property" at bounding box center [33, 58] width 32 height 7
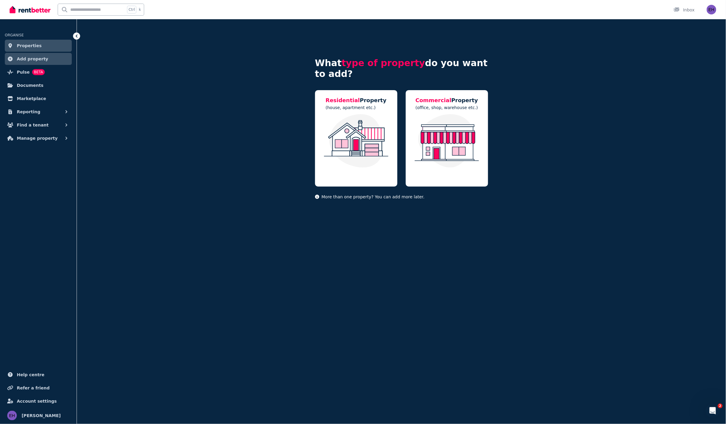
click at [37, 41] on link "Properties" at bounding box center [38, 46] width 67 height 12
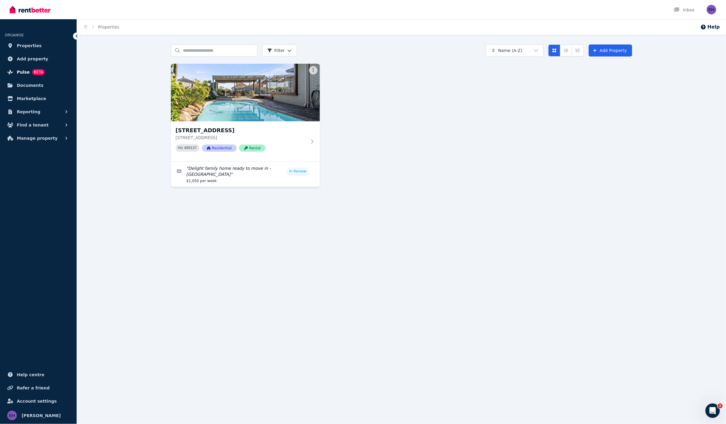
click at [47, 71] on link "Pulse BETA" at bounding box center [38, 72] width 67 height 12
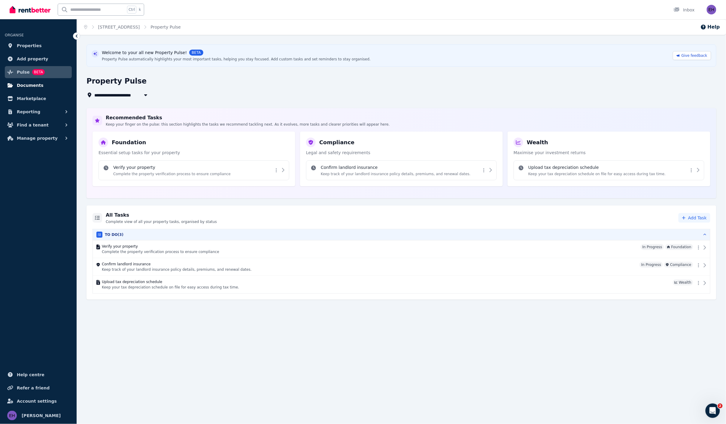
click at [44, 87] on link "Documents" at bounding box center [38, 85] width 67 height 12
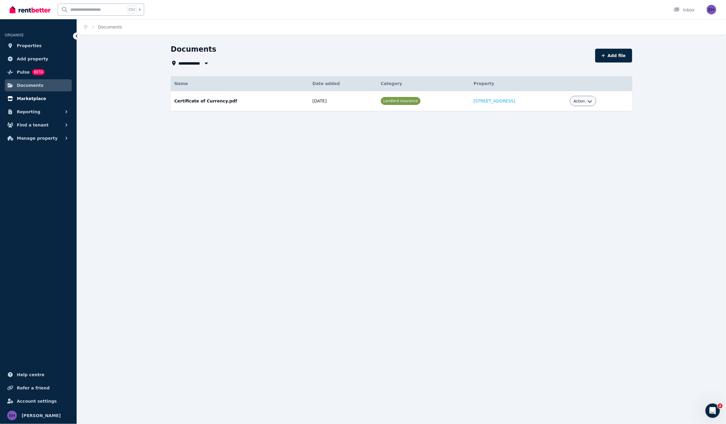
click at [44, 98] on link "Marketplace" at bounding box center [38, 98] width 67 height 12
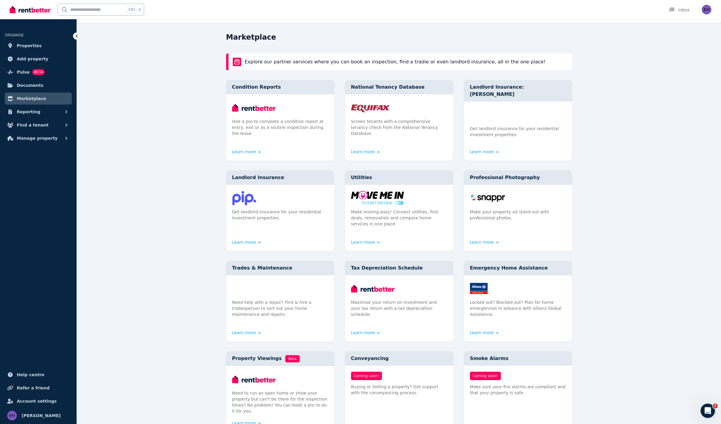
scroll to position [1, 0]
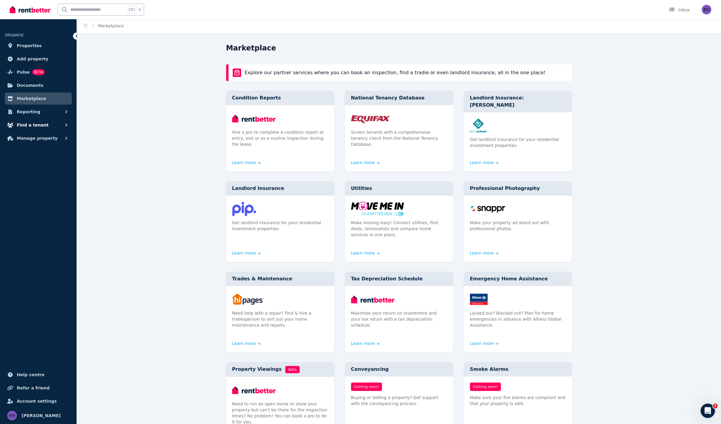
click at [47, 123] on button "Find a tenant" at bounding box center [38, 125] width 67 height 12
click at [44, 138] on span "Listings" at bounding box center [46, 138] width 41 height 7
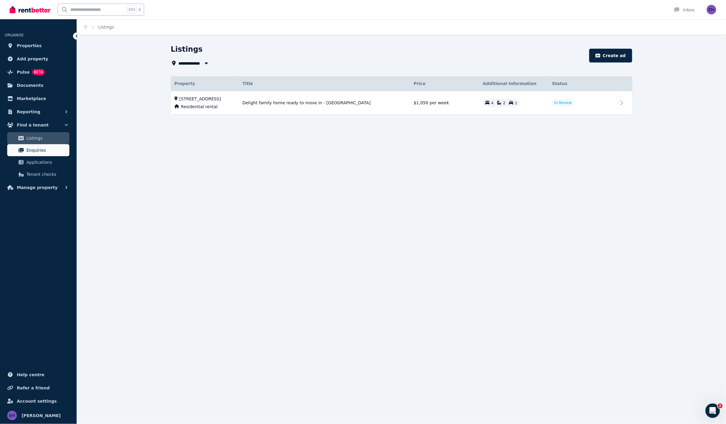
click at [46, 151] on span "Enquiries" at bounding box center [46, 150] width 41 height 7
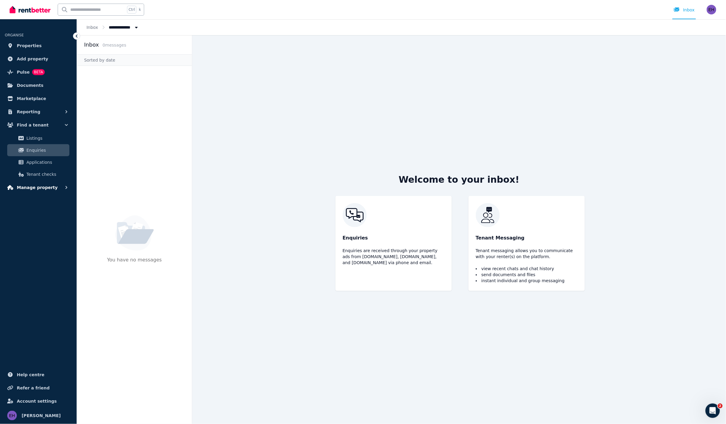
click at [44, 191] on button "Manage property" at bounding box center [38, 187] width 67 height 12
click at [44, 186] on span "Manage property" at bounding box center [37, 187] width 41 height 7
click at [44, 185] on span "Manage property" at bounding box center [37, 187] width 41 height 7
click at [44, 199] on span "Tenancies" at bounding box center [46, 200] width 41 height 7
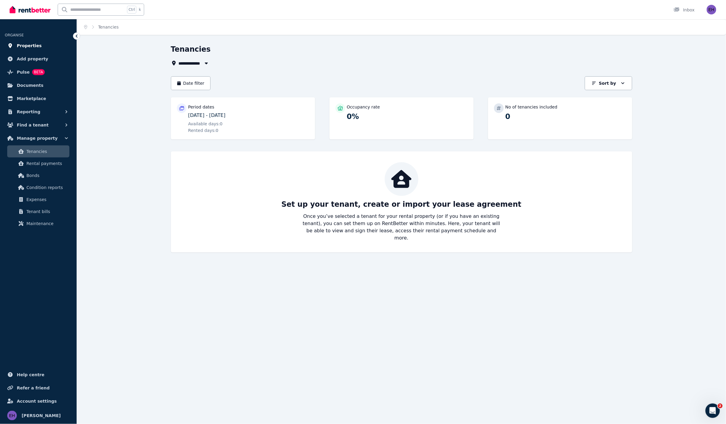
click at [43, 48] on link "Properties" at bounding box center [38, 46] width 67 height 12
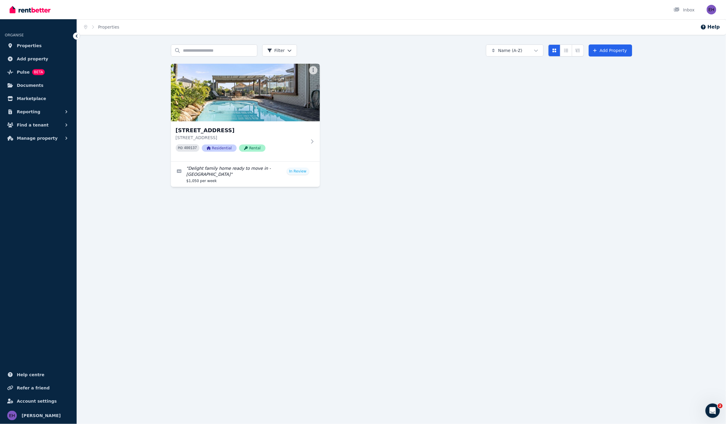
click at [388, 221] on div "Home Properties Help Search properties Filter Name (A-Z) Add Property 142 Warwi…" at bounding box center [363, 212] width 726 height 424
click at [359, 200] on div "Home Properties Help Search properties Filter Name (A-Z) Add Property 142 Warwi…" at bounding box center [363, 212] width 726 height 424
